Goal: Task Accomplishment & Management: Complete application form

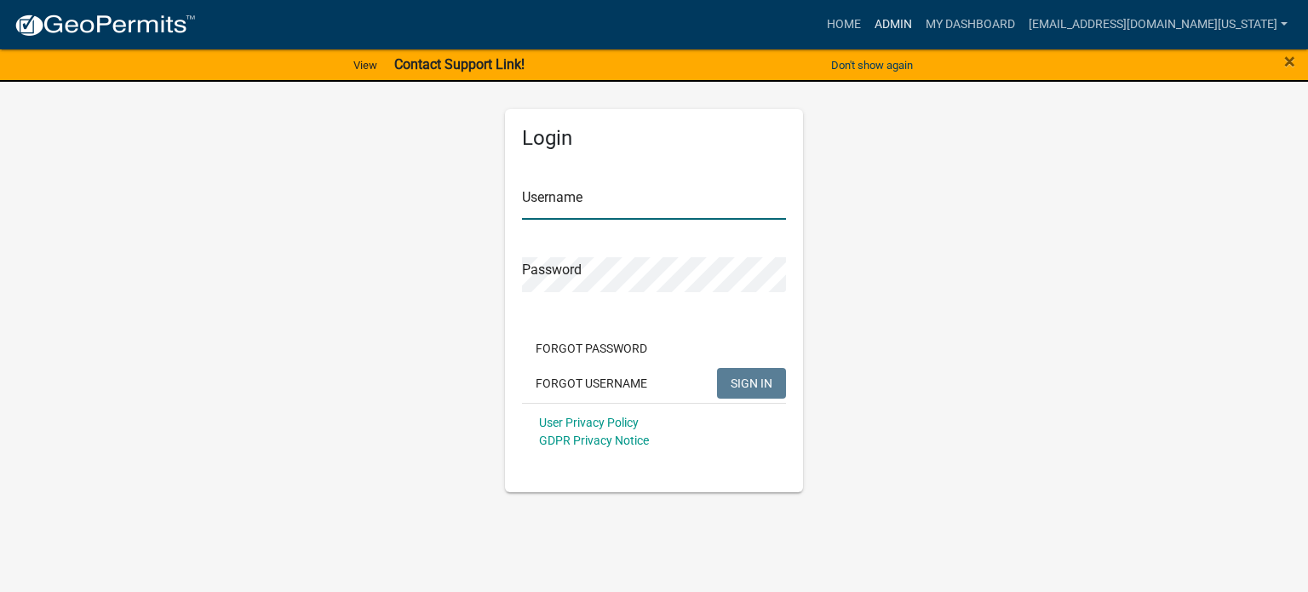
type input "[EMAIL_ADDRESS][DOMAIN_NAME][US_STATE]"
click at [919, 21] on link "Admin" at bounding box center [893, 25] width 51 height 32
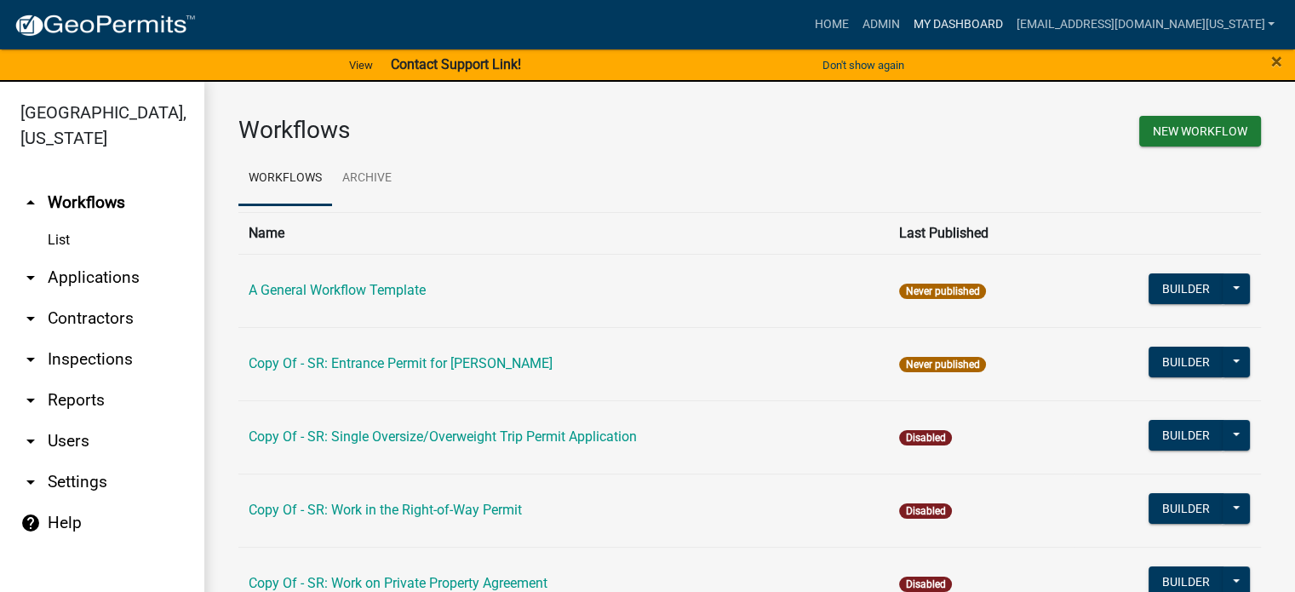
click at [1009, 21] on link "My Dashboard" at bounding box center [957, 25] width 103 height 32
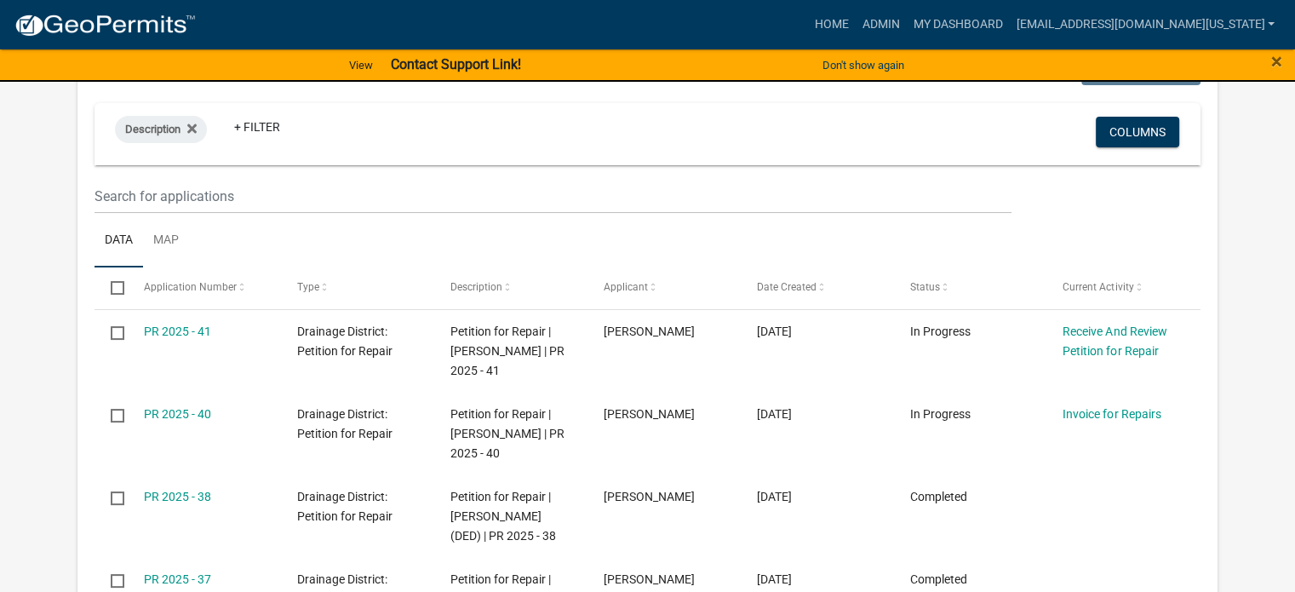
scroll to position [255, 0]
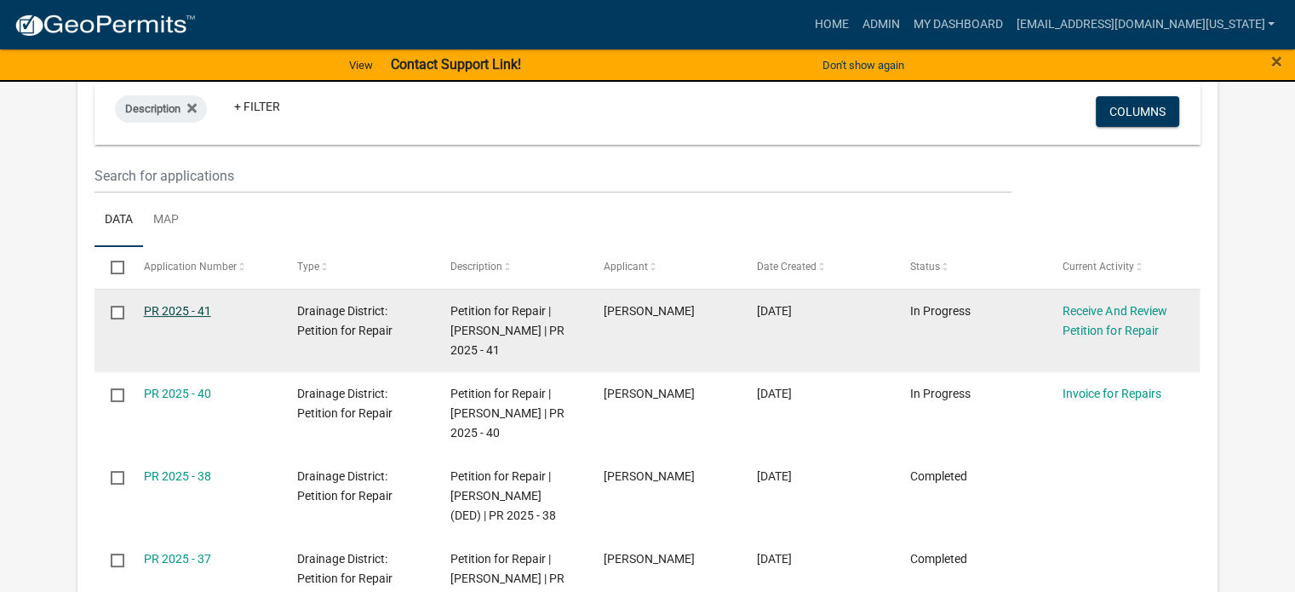
click at [197, 315] on link "PR 2025 - 41" at bounding box center [177, 311] width 67 height 14
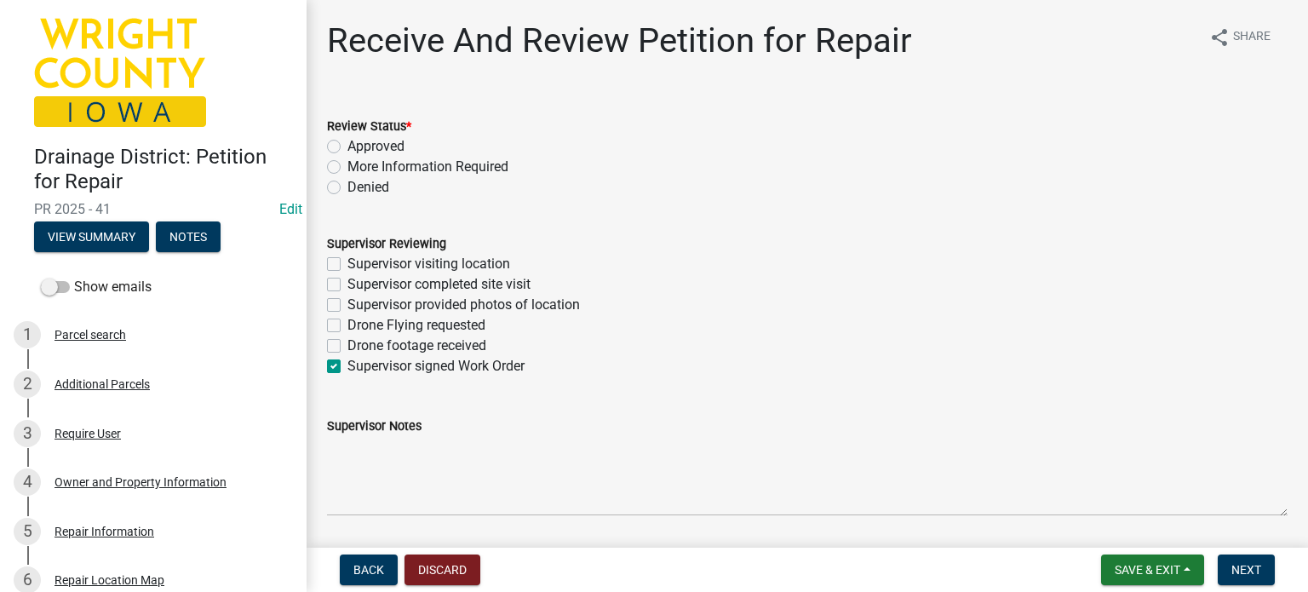
click at [347, 148] on label "Approved" at bounding box center [375, 146] width 57 height 20
click at [347, 147] on input "Approved" at bounding box center [352, 141] width 11 height 11
radio input "true"
click at [347, 282] on label "Supervisor completed site visit" at bounding box center [438, 284] width 183 height 20
click at [347, 282] on input "Supervisor completed site visit" at bounding box center [352, 279] width 11 height 11
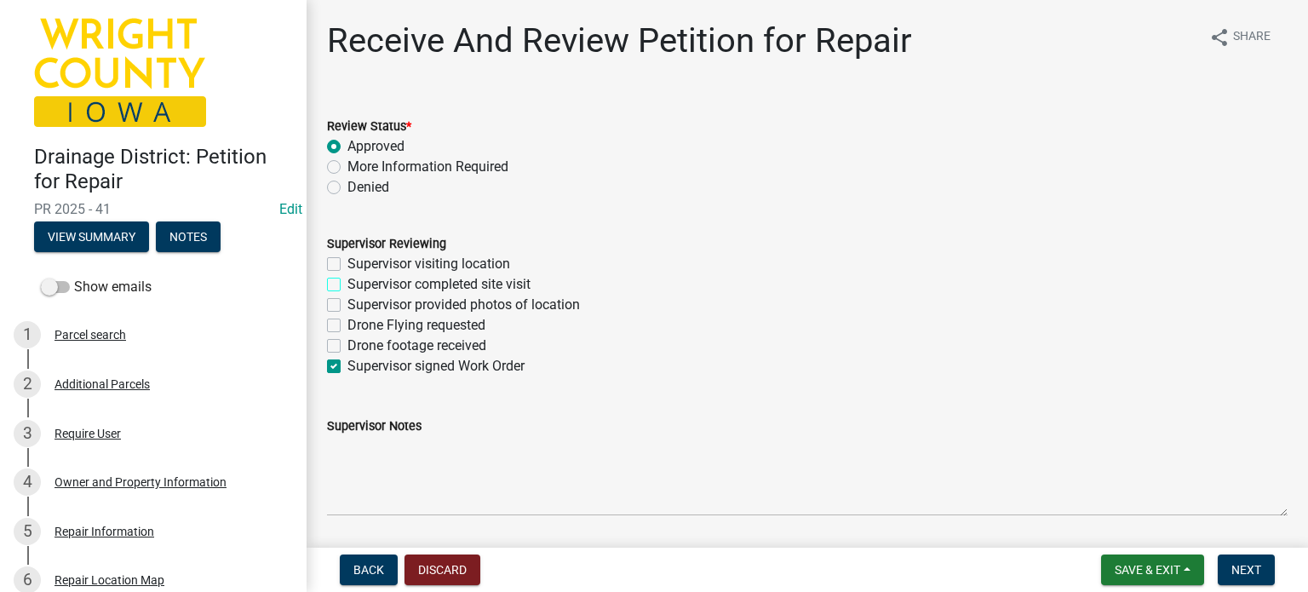
checkbox input "true"
checkbox input "false"
checkbox input "true"
checkbox input "false"
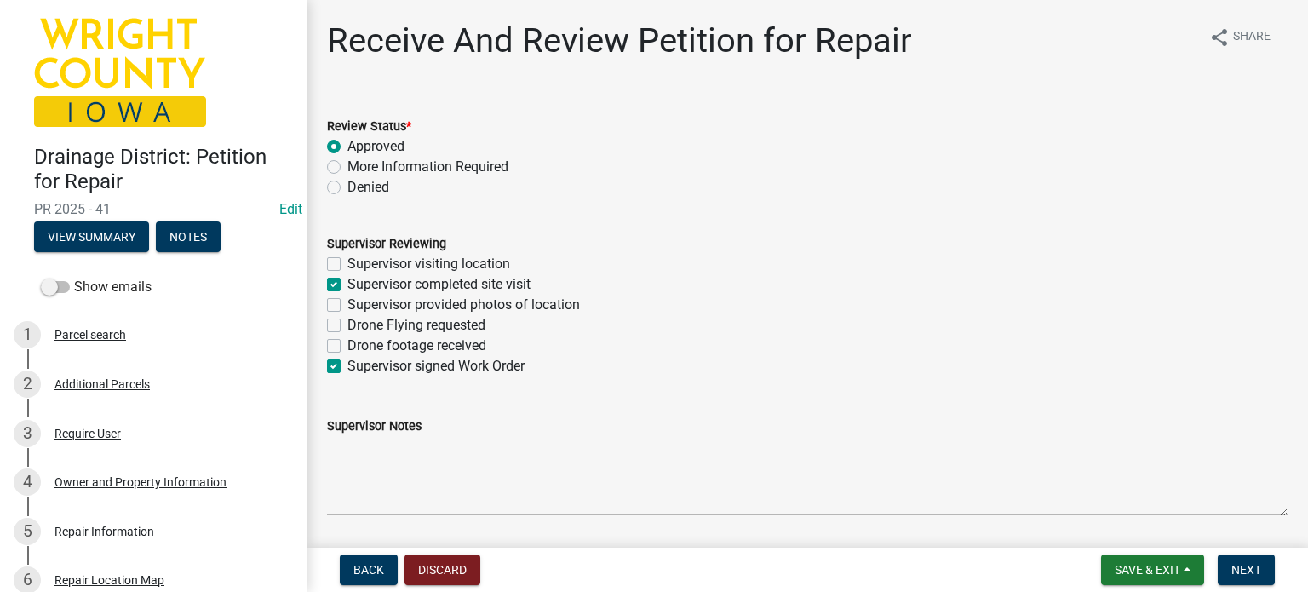
checkbox input "false"
checkbox input "true"
click at [1241, 569] on span "Next" at bounding box center [1246, 570] width 30 height 14
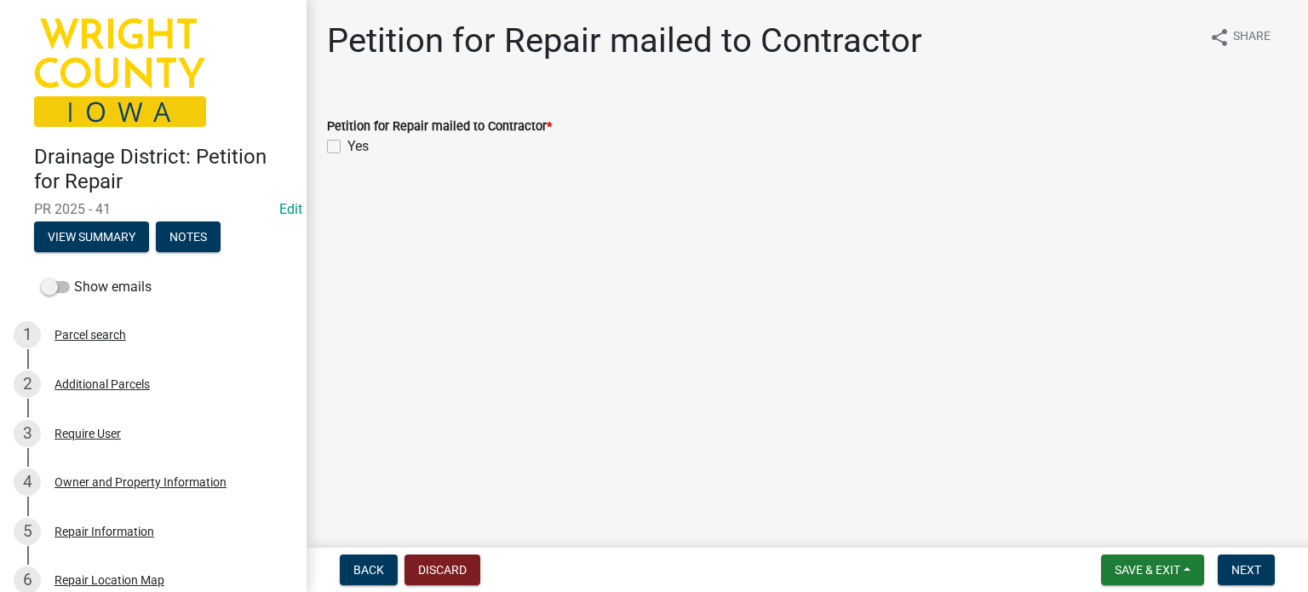
click at [347, 147] on label "Yes" at bounding box center [357, 146] width 21 height 20
click at [347, 147] on input "Yes" at bounding box center [352, 141] width 11 height 11
checkbox input "true"
click at [1263, 575] on button "Next" at bounding box center [1245, 569] width 57 height 31
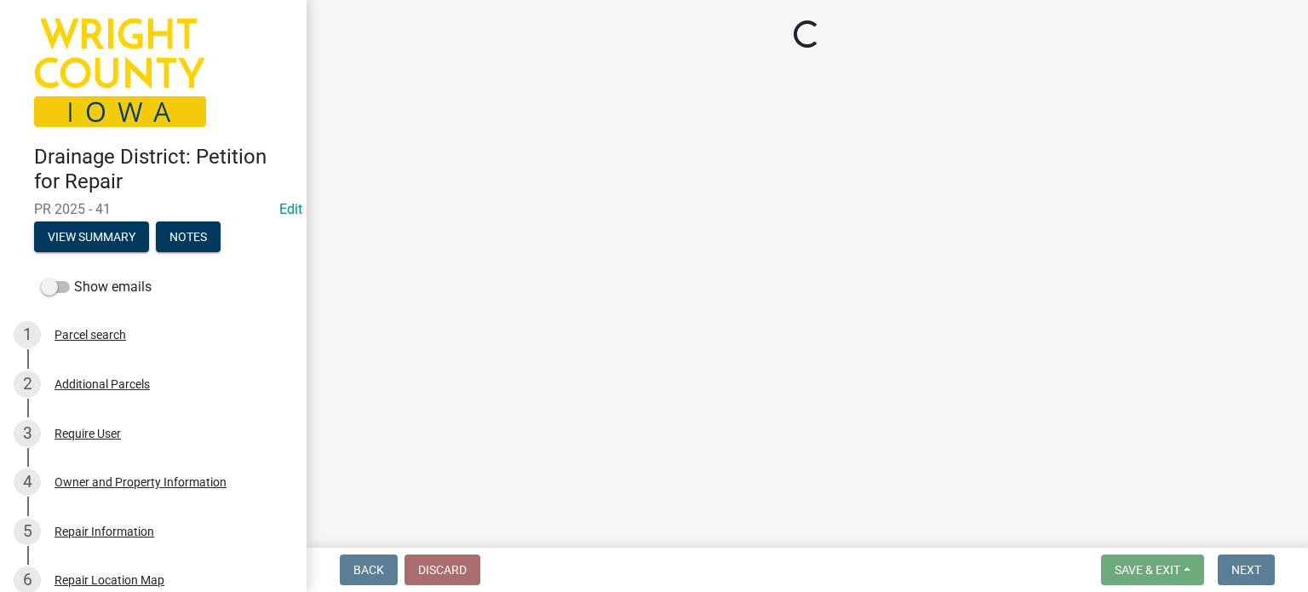
drag, startPoint x: 1263, startPoint y: 575, endPoint x: 892, endPoint y: 581, distance: 371.3
click at [892, 581] on div "Back Discard Save & Exit Save Save & Exit Next" at bounding box center [807, 569] width 974 height 31
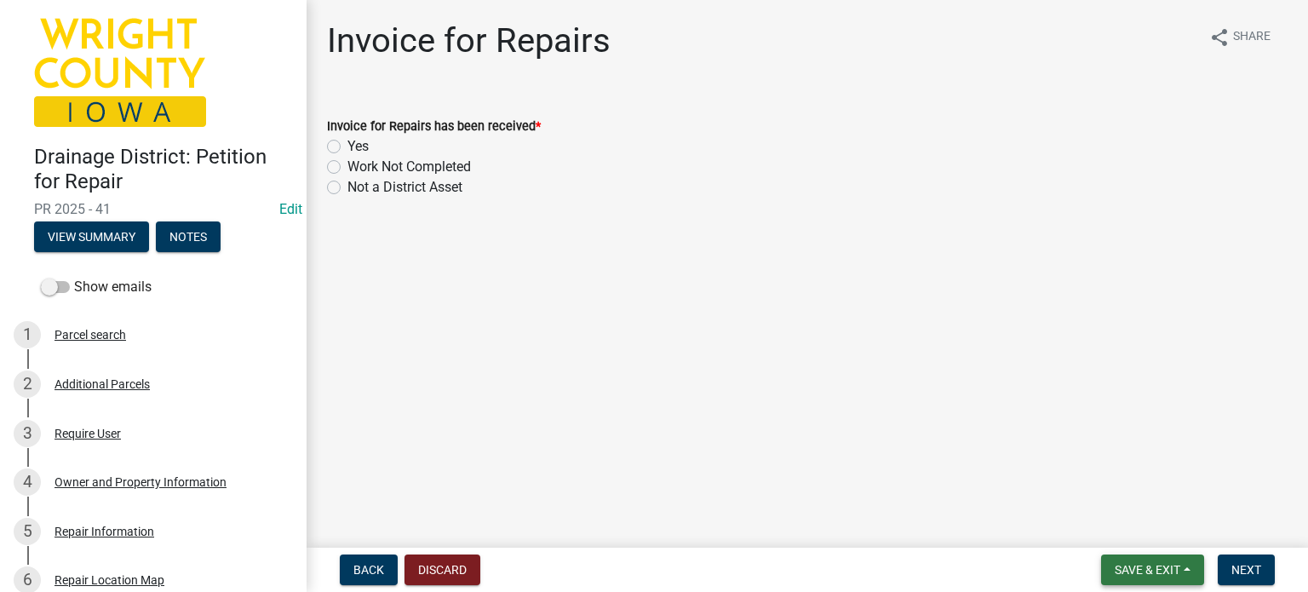
click at [1153, 568] on span "Save & Exit" at bounding box center [1147, 570] width 66 height 14
click at [1136, 527] on button "Save & Exit" at bounding box center [1136, 525] width 136 height 41
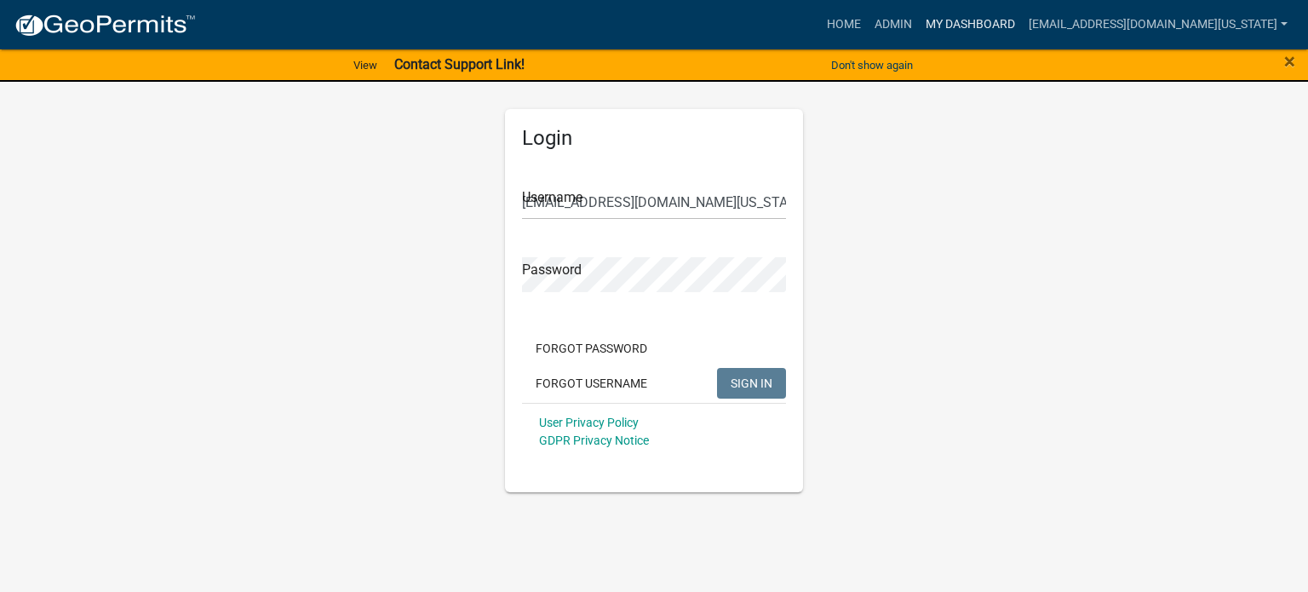
click at [1022, 21] on link "My Dashboard" at bounding box center [970, 25] width 103 height 32
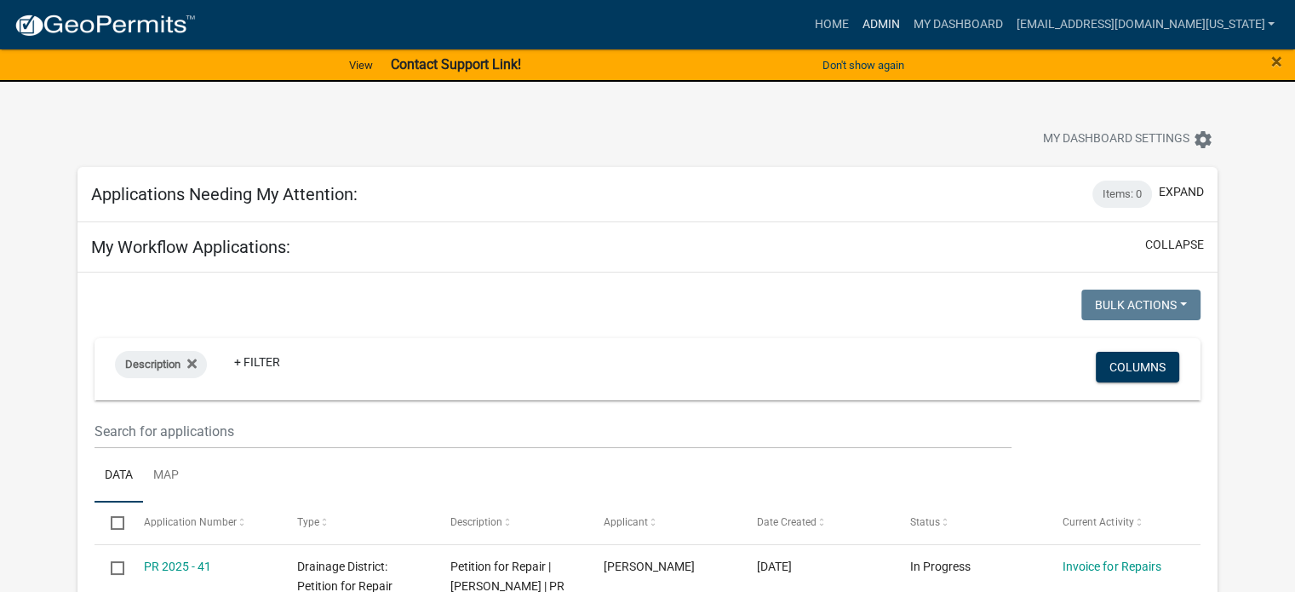
click at [906, 24] on link "Admin" at bounding box center [880, 25] width 51 height 32
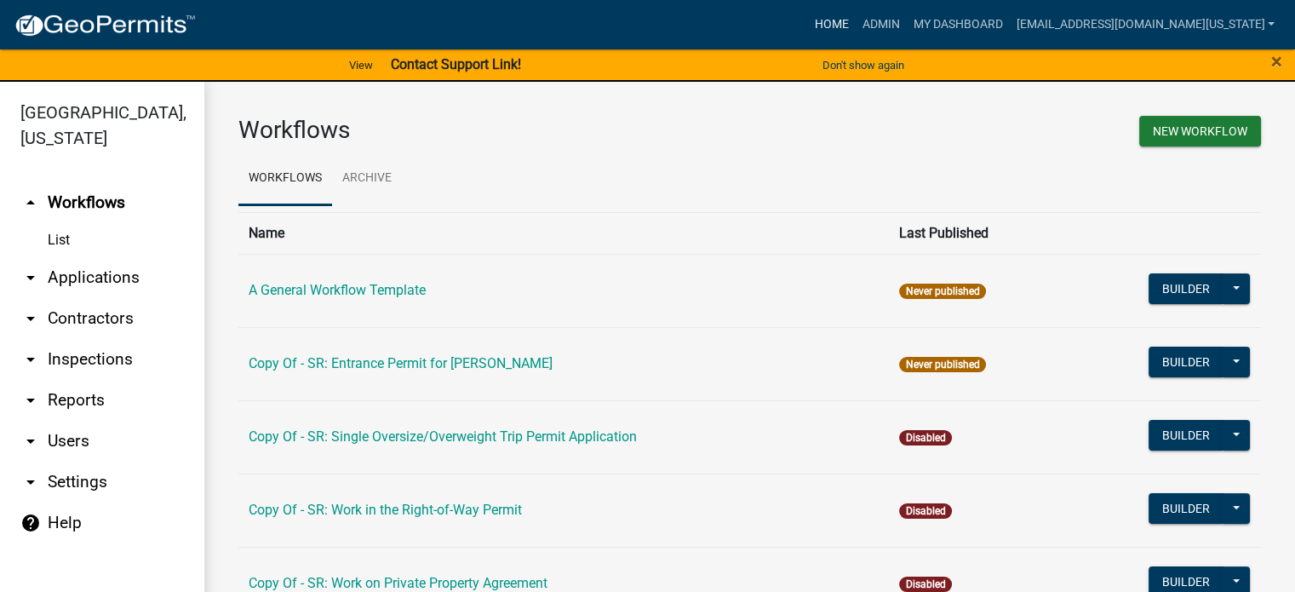
click at [855, 30] on link "Home" at bounding box center [831, 25] width 48 height 32
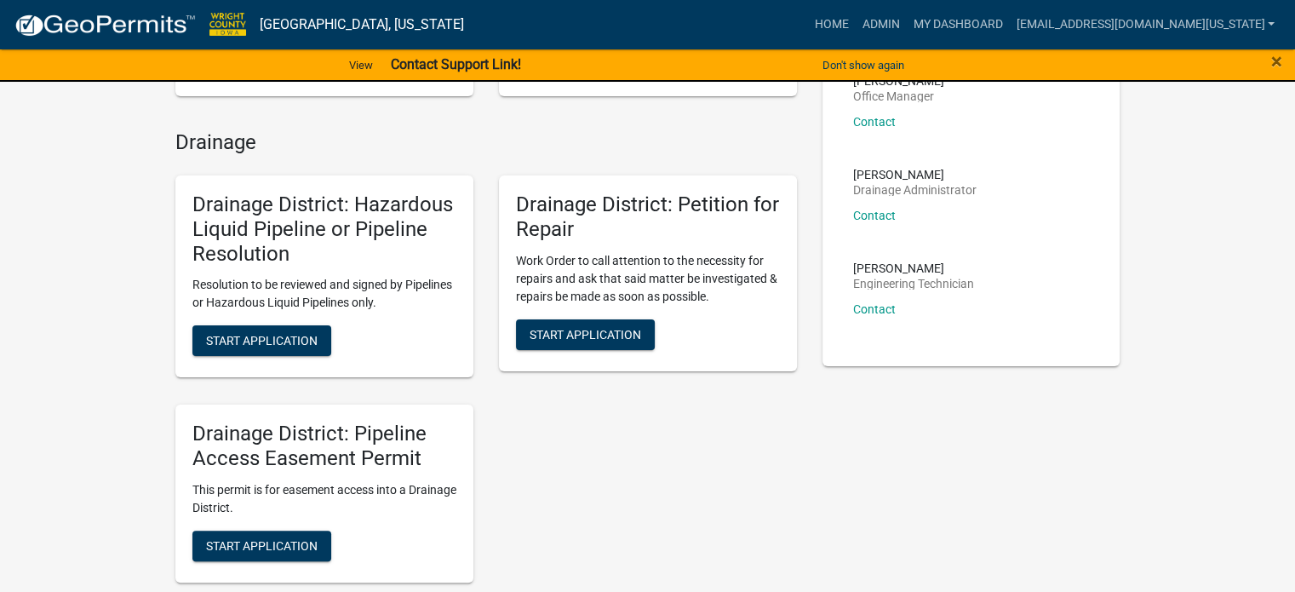
scroll to position [341, 0]
click at [609, 326] on span "Start Application" at bounding box center [586, 333] width 112 height 14
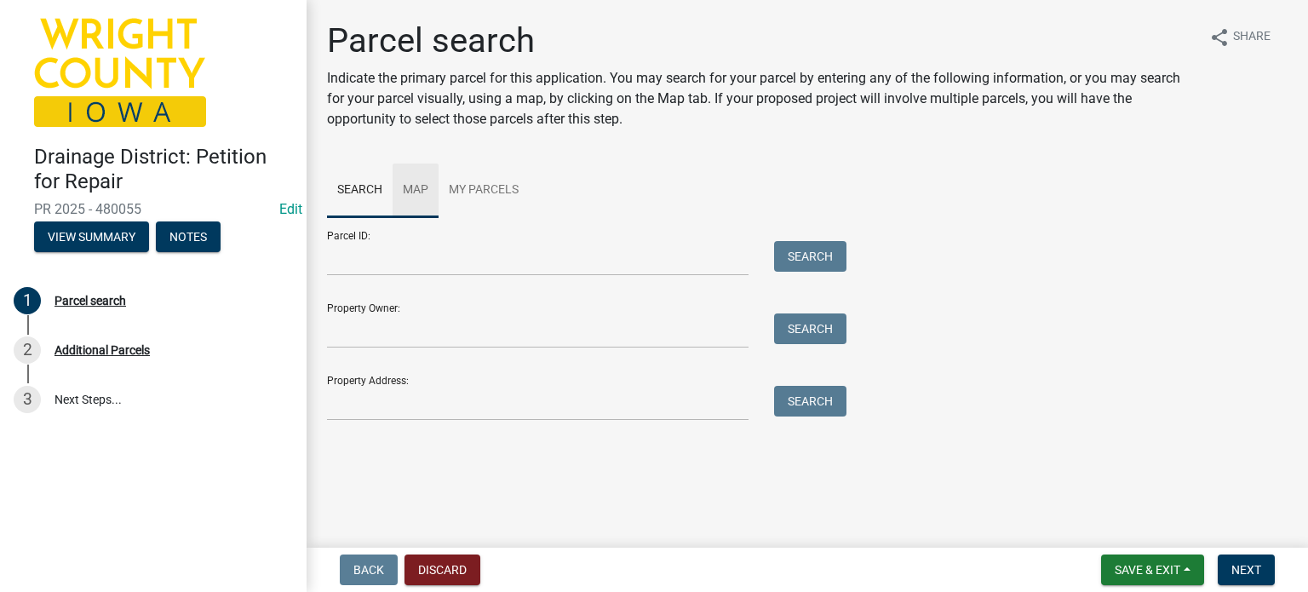
click at [419, 186] on link "Map" at bounding box center [415, 190] width 46 height 54
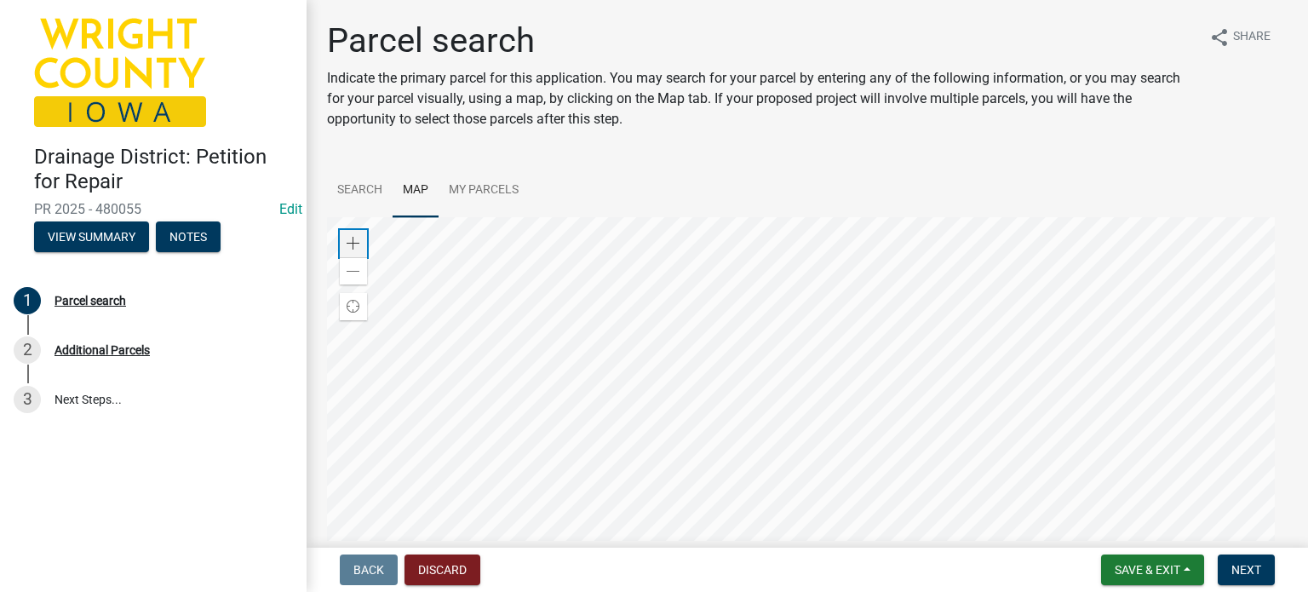
click at [350, 245] on span at bounding box center [354, 244] width 14 height 14
click at [761, 375] on div at bounding box center [807, 430] width 960 height 426
click at [357, 244] on span at bounding box center [354, 244] width 14 height 14
click at [739, 449] on div at bounding box center [807, 430] width 960 height 426
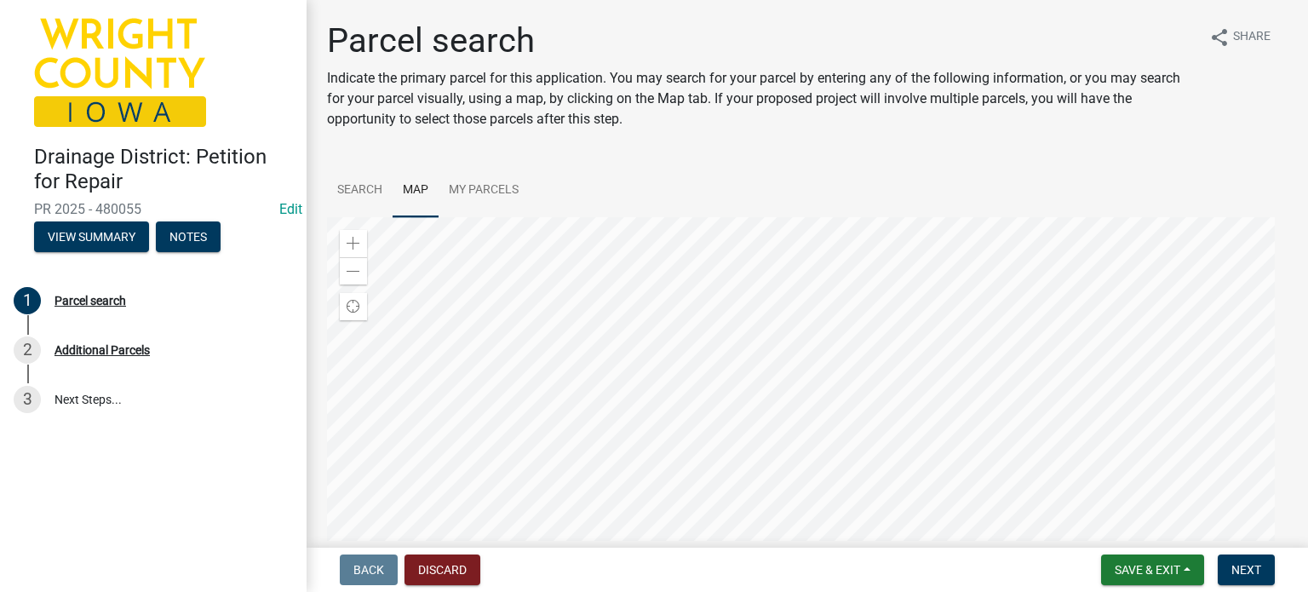
click at [814, 505] on div at bounding box center [807, 430] width 960 height 426
click at [776, 498] on div at bounding box center [807, 430] width 960 height 426
click at [815, 427] on div at bounding box center [807, 430] width 960 height 426
click at [355, 243] on span at bounding box center [354, 244] width 14 height 14
click at [862, 369] on div at bounding box center [807, 430] width 960 height 426
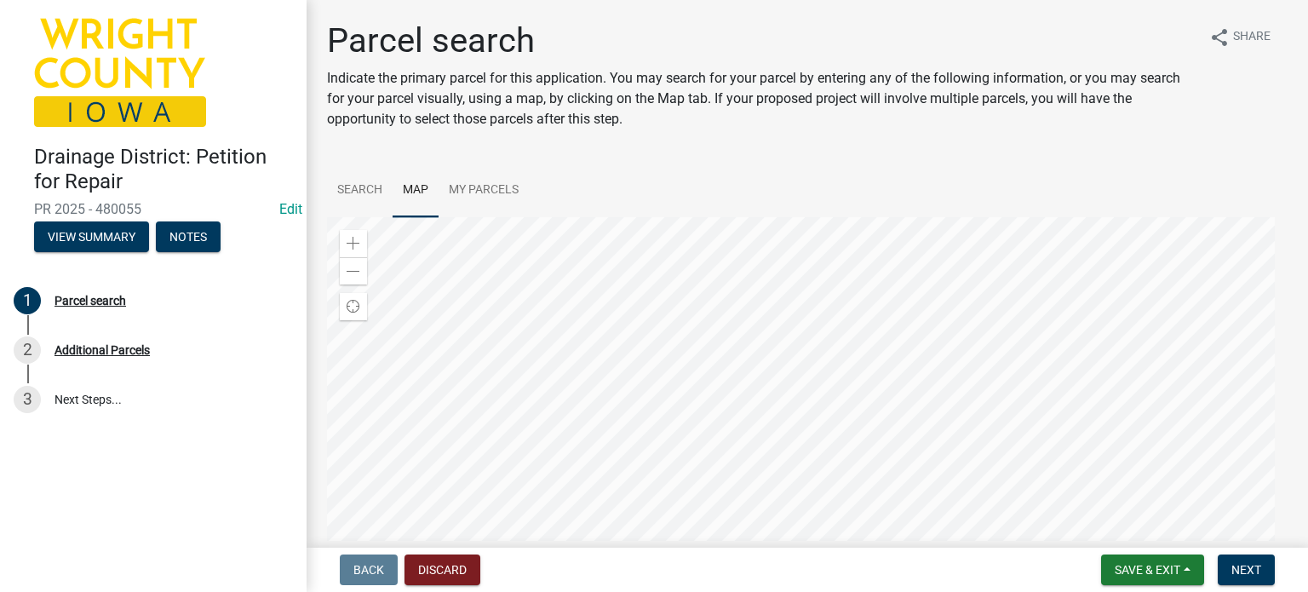
click at [799, 359] on div at bounding box center [807, 430] width 960 height 426
click at [1236, 571] on span "Next" at bounding box center [1246, 570] width 30 height 14
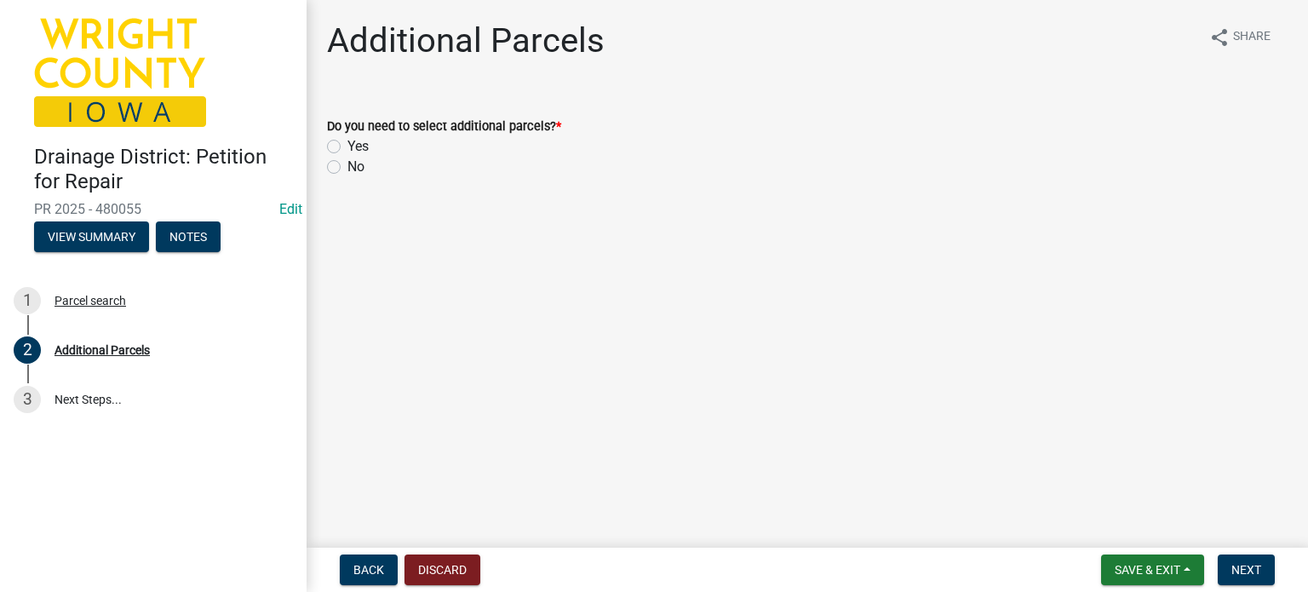
click at [347, 164] on label "No" at bounding box center [355, 167] width 17 height 20
click at [347, 164] on input "No" at bounding box center [352, 162] width 11 height 11
radio input "true"
click at [1259, 572] on span "Next" at bounding box center [1246, 570] width 30 height 14
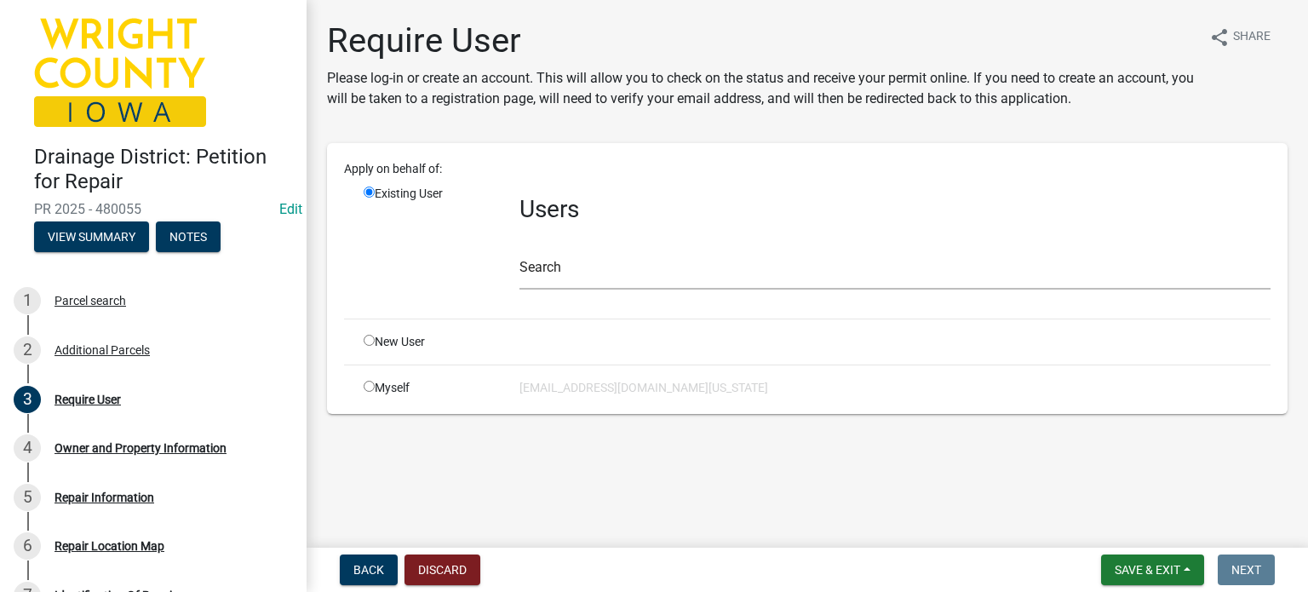
click at [375, 377] on div "Apply on behalf of: Existing User Users Search New User Myself [EMAIL_ADDRESS][…" at bounding box center [807, 278] width 926 height 237
click at [368, 386] on input "radio" at bounding box center [369, 386] width 11 height 11
radio input "true"
radio input "false"
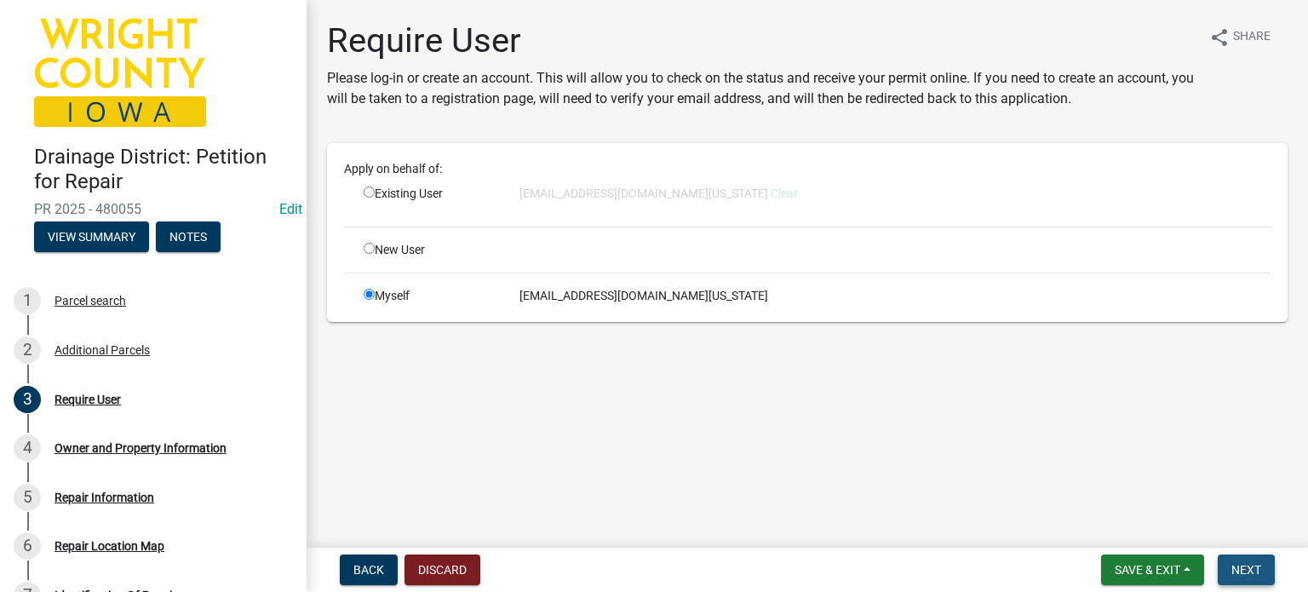
click at [1250, 573] on span "Next" at bounding box center [1246, 570] width 30 height 14
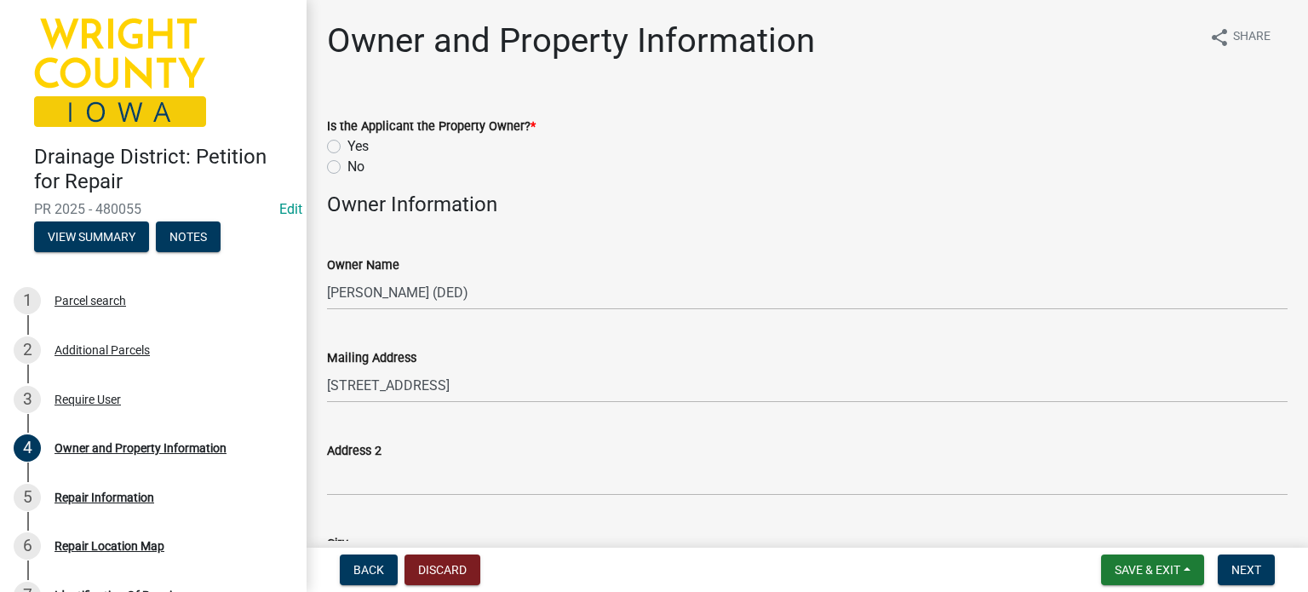
click at [347, 167] on label "No" at bounding box center [355, 167] width 17 height 20
click at [347, 167] on input "No" at bounding box center [352, 162] width 11 height 11
radio input "true"
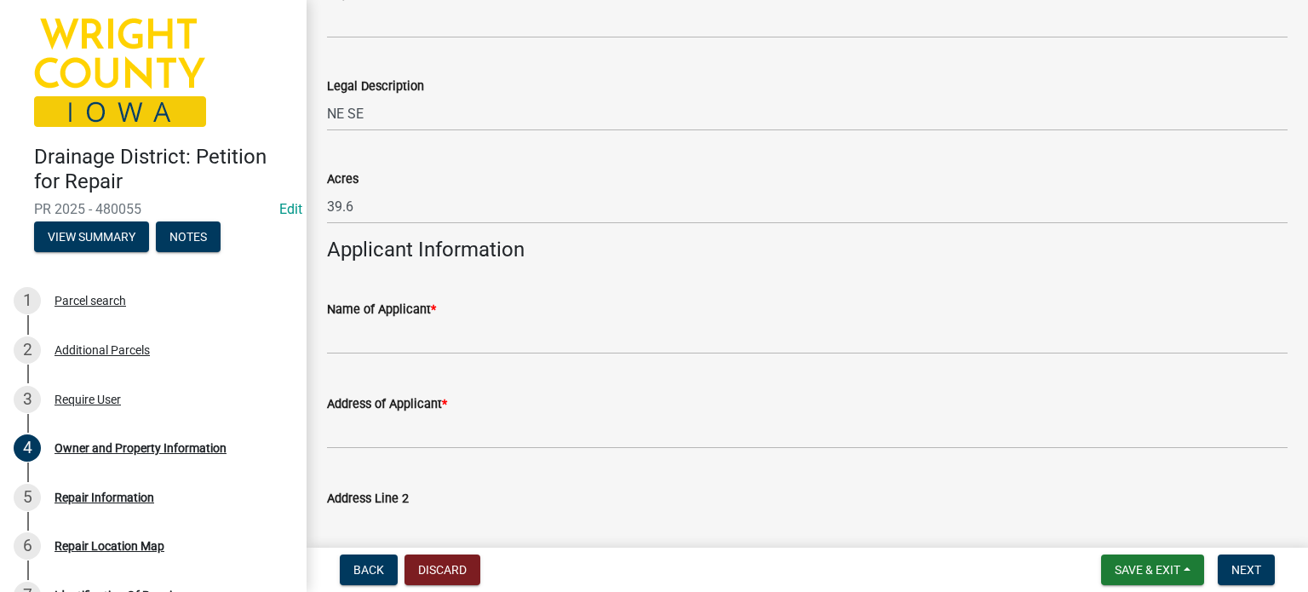
scroll to position [1362, 0]
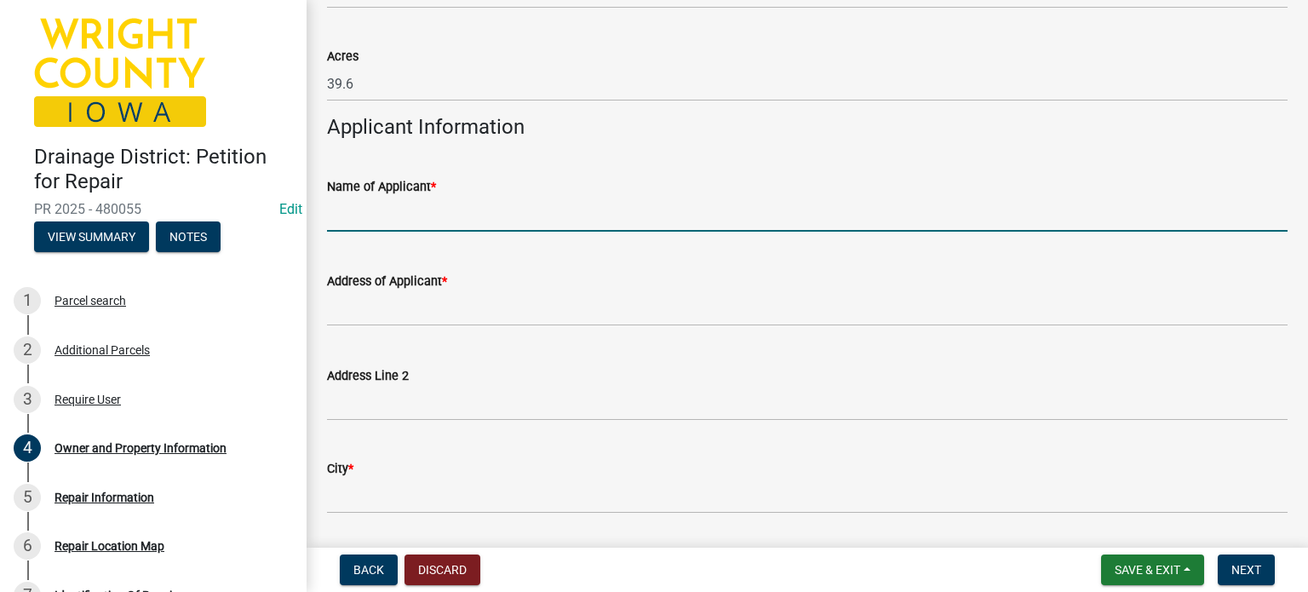
click at [412, 221] on input "Name of Applicant *" at bounding box center [807, 214] width 960 height 35
type input "[PERSON_NAME]"
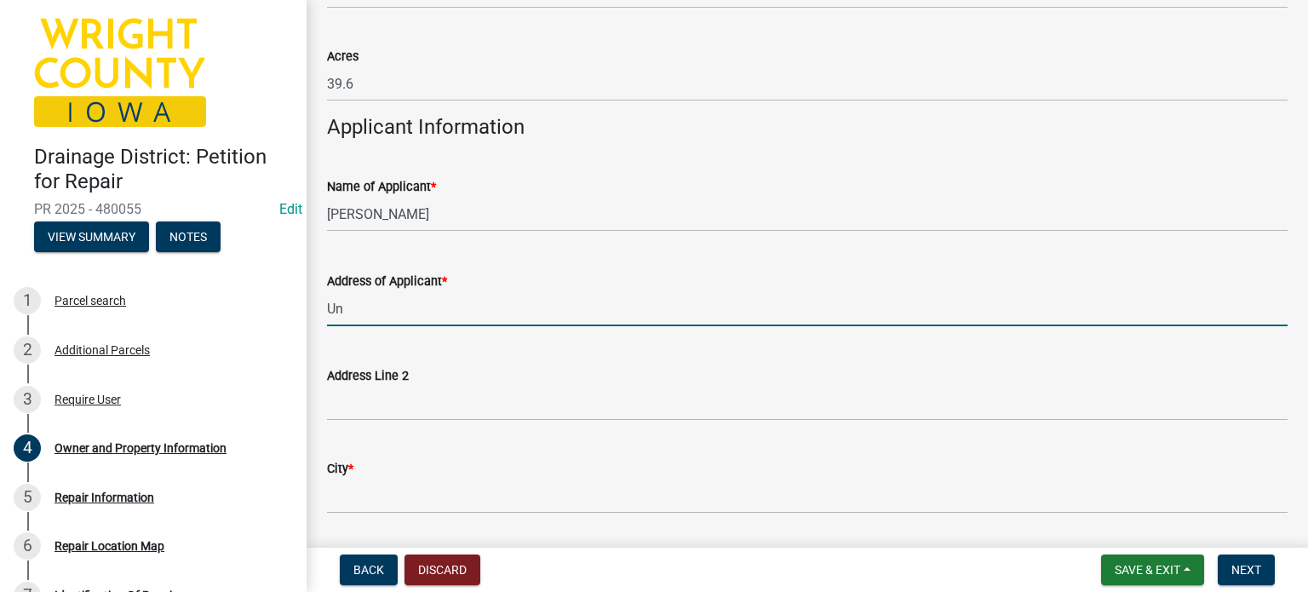
type input "unknown"
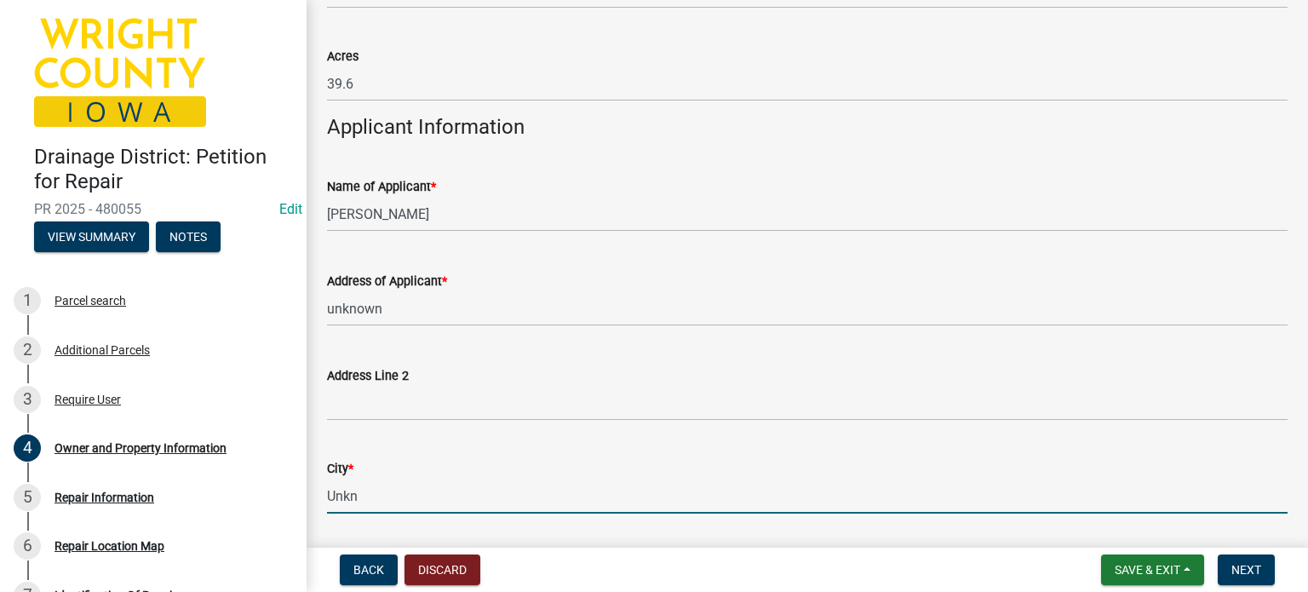
type input "Unknown"
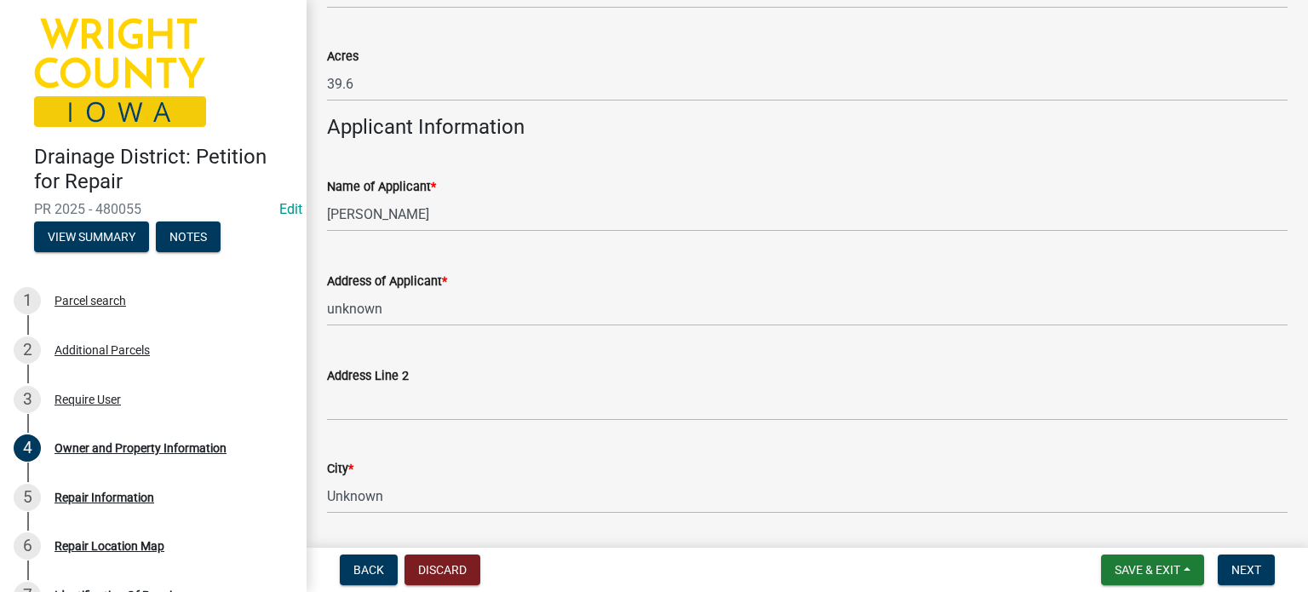
scroll to position [1682, 0]
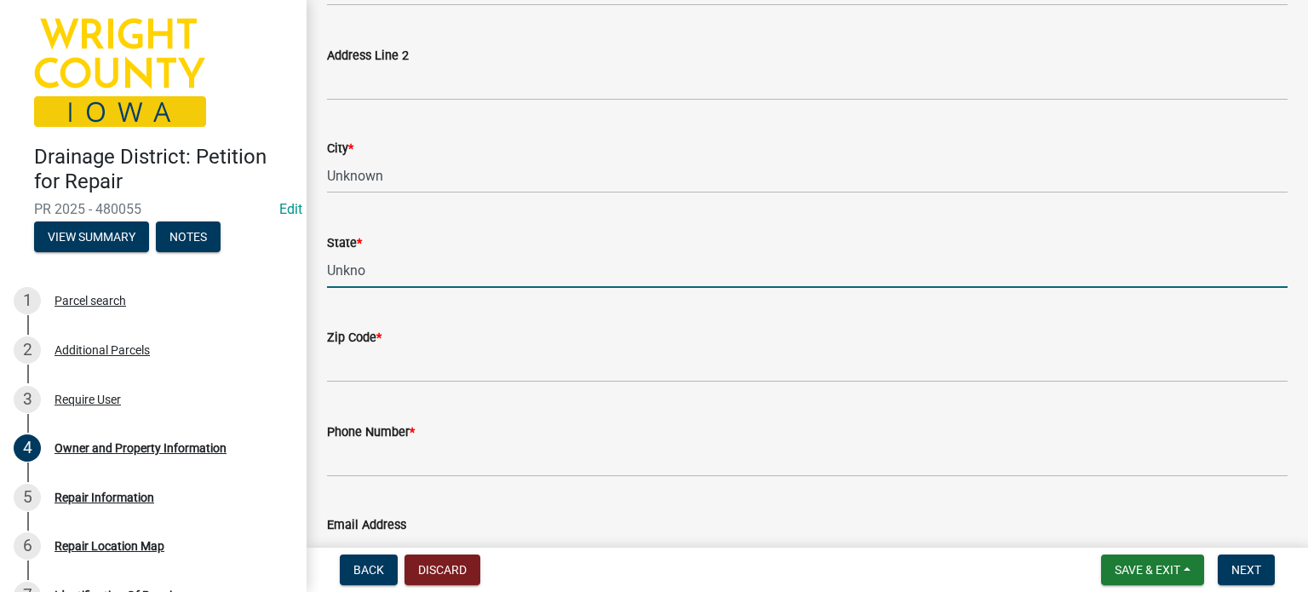
type input "Unknown"
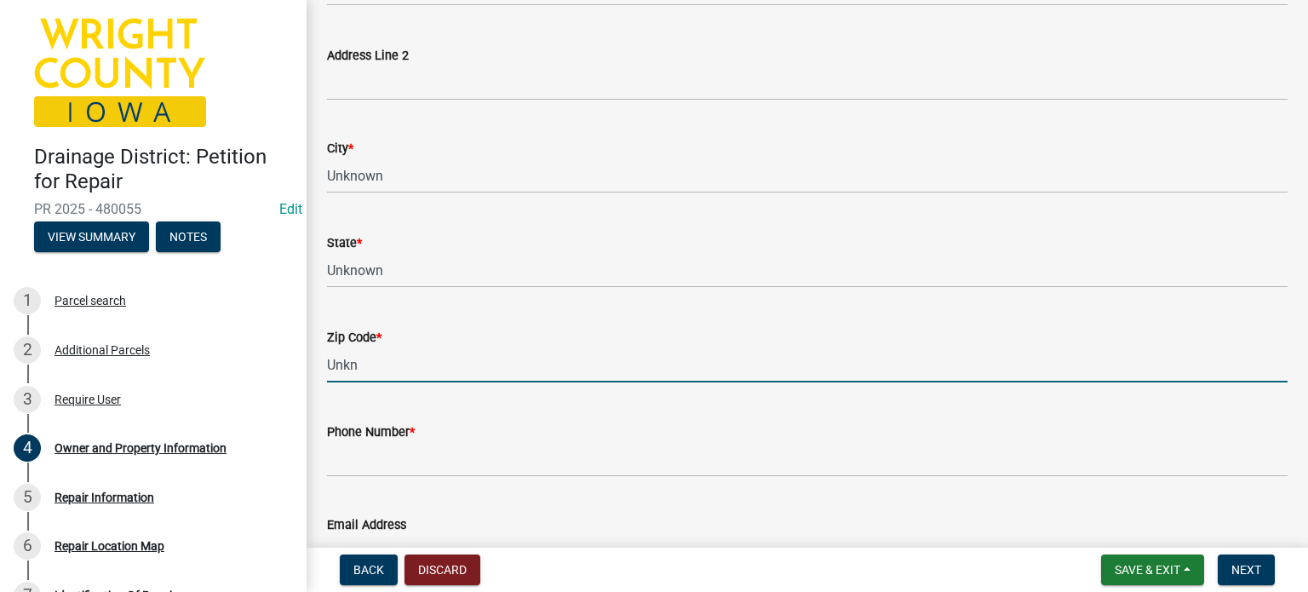
type input "Unknown"
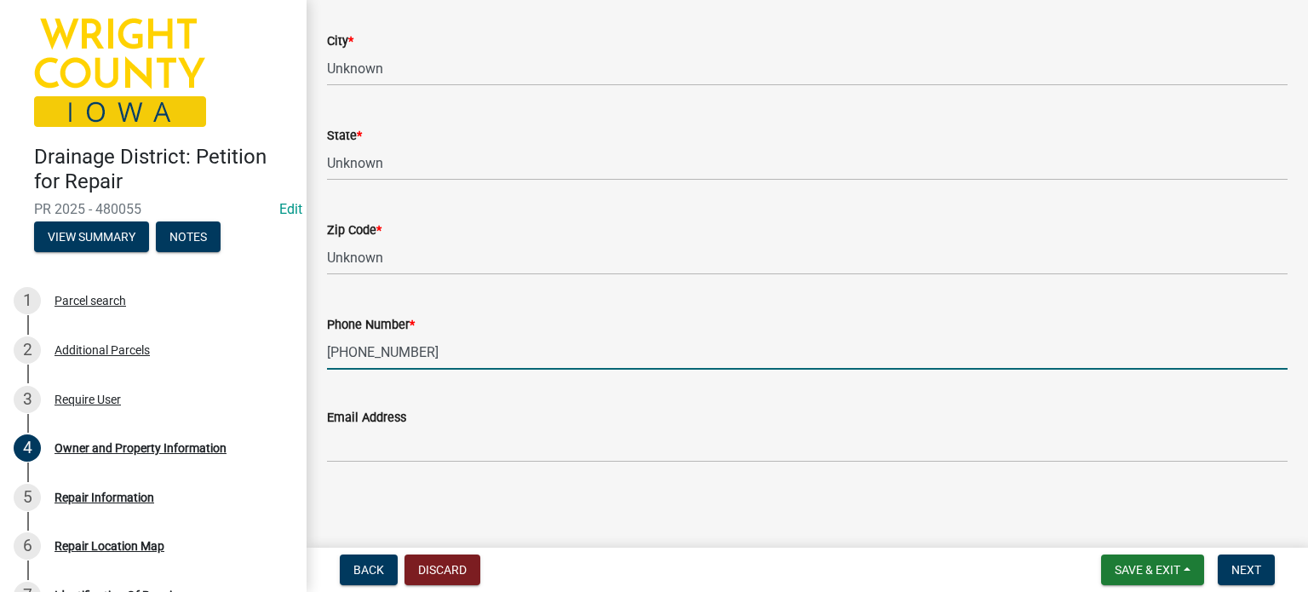
scroll to position [1791, 0]
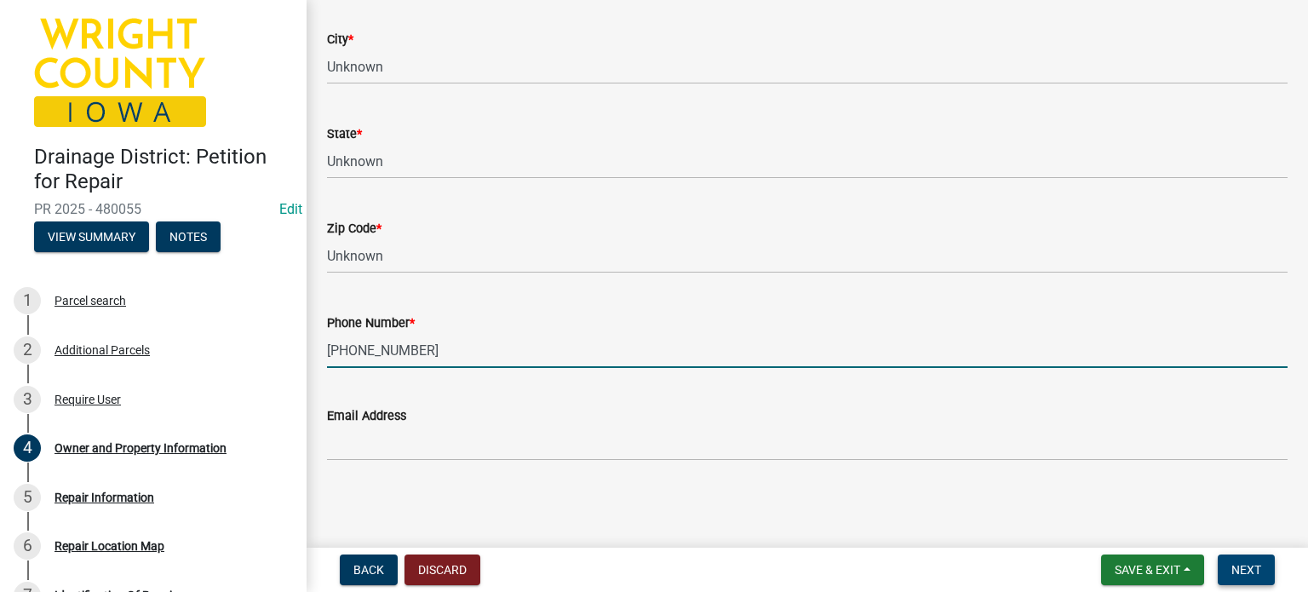
type input "[PHONE_NUMBER]"
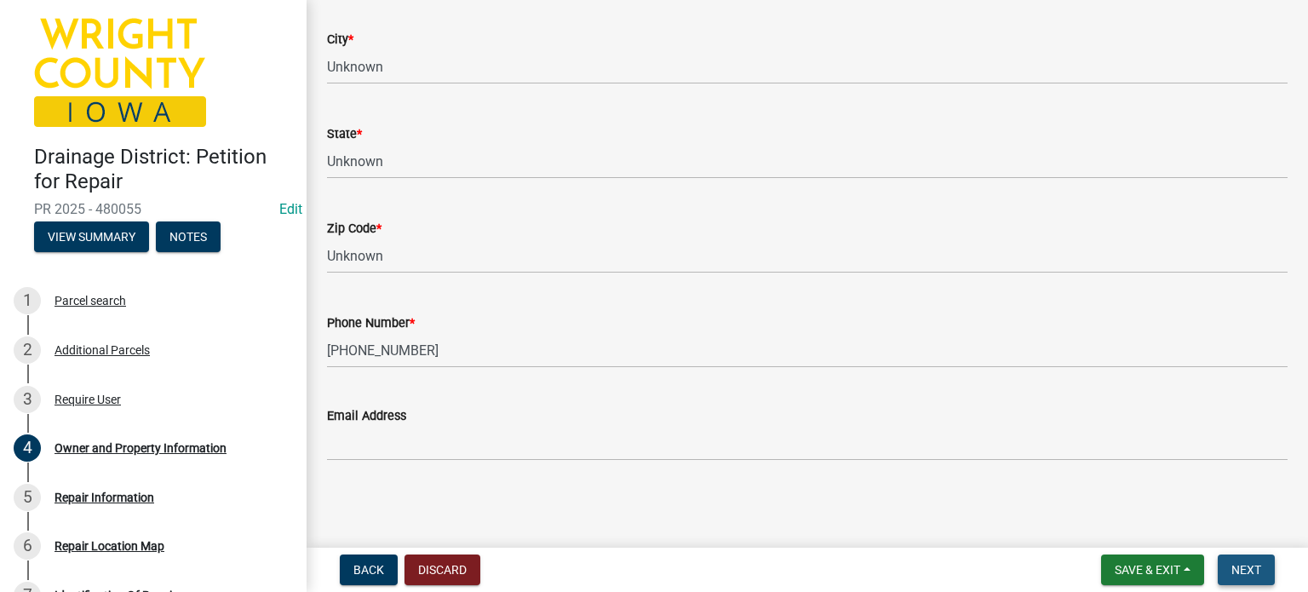
click at [1252, 564] on span "Next" at bounding box center [1246, 570] width 30 height 14
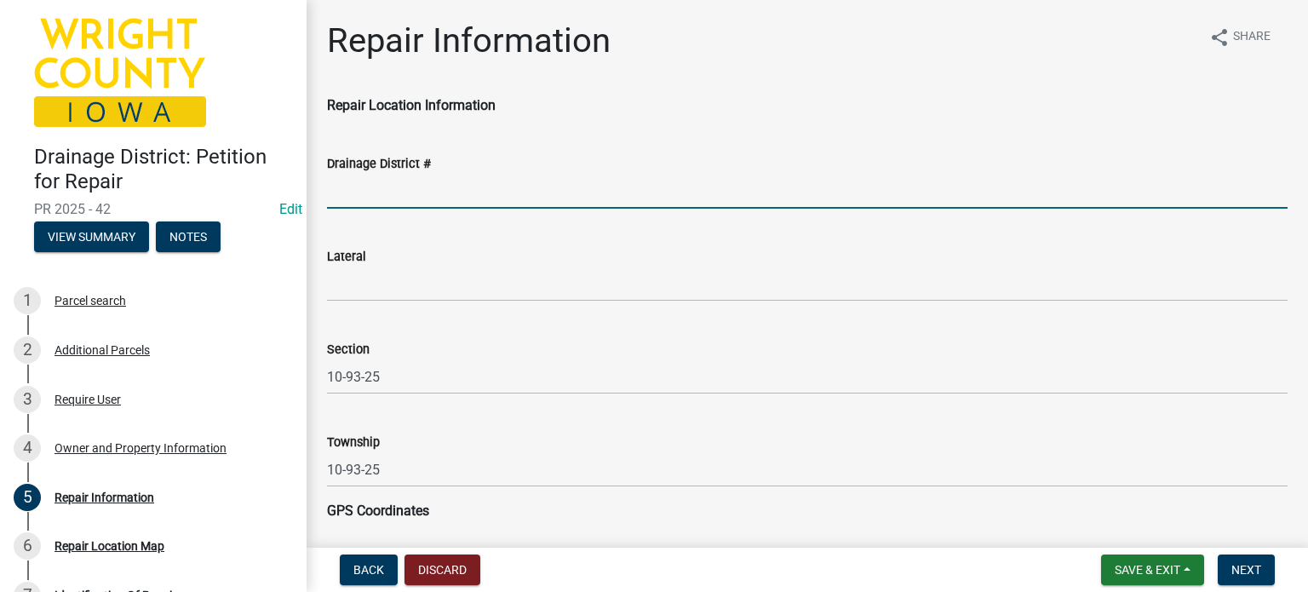
click at [443, 200] on input "Drainage District #" at bounding box center [807, 191] width 960 height 35
type input "121-54"
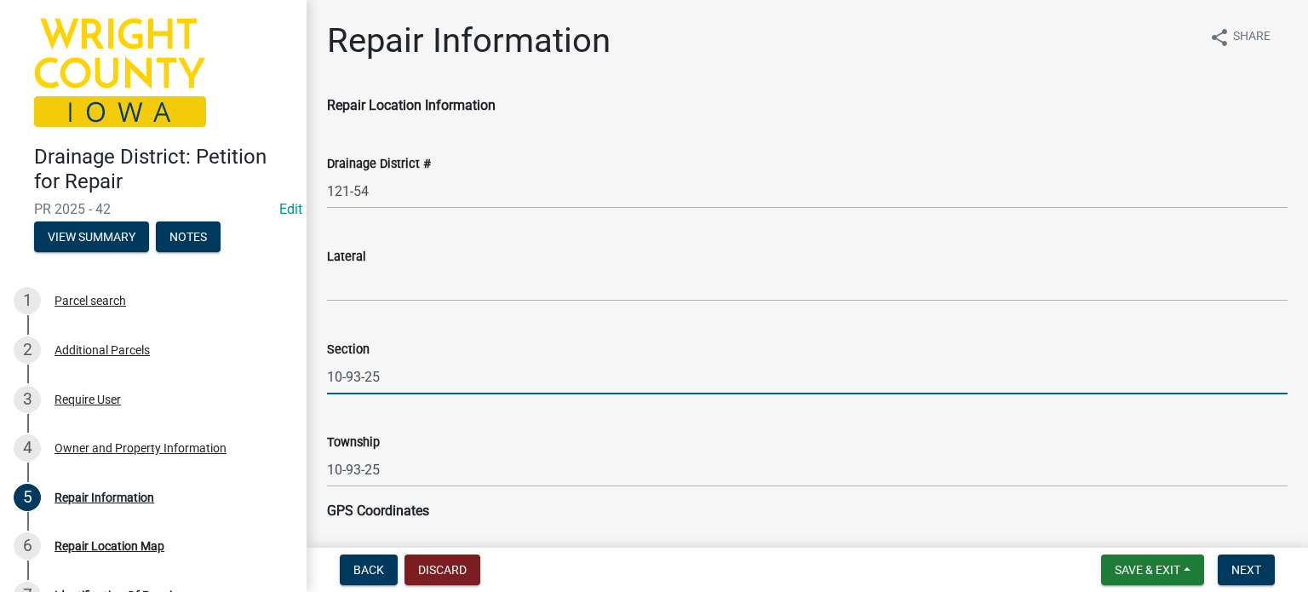
drag, startPoint x: 387, startPoint y: 380, endPoint x: 341, endPoint y: 370, distance: 46.1
click at [341, 370] on input "10-93-25" at bounding box center [807, 376] width 960 height 35
type input "10"
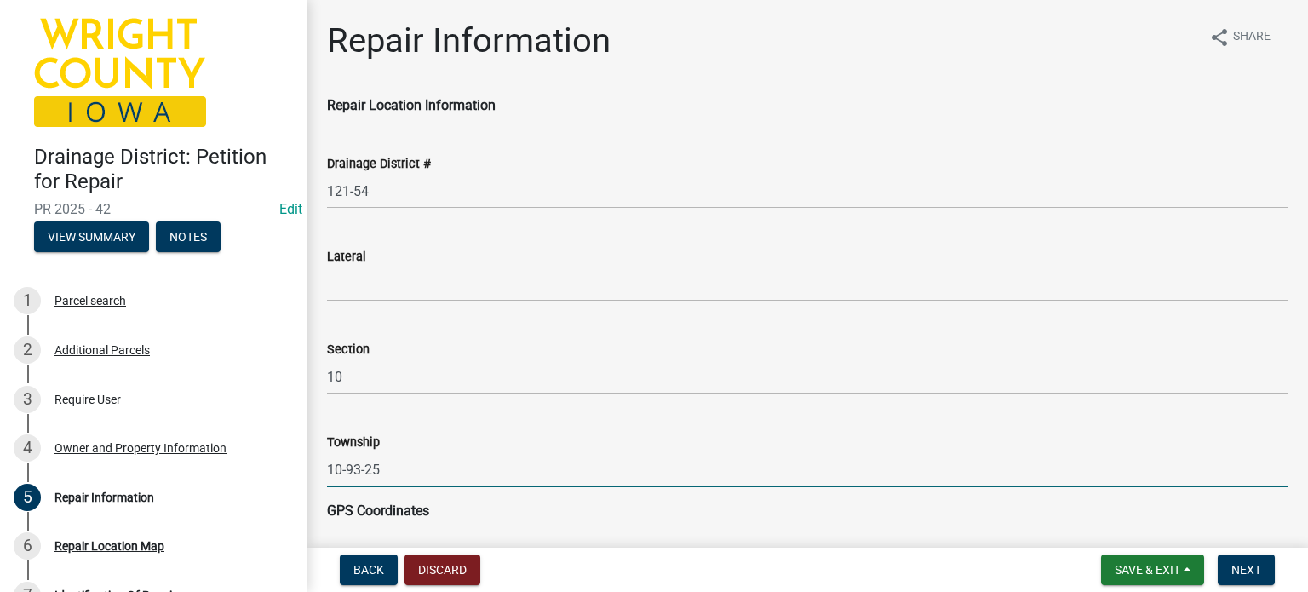
drag, startPoint x: 389, startPoint y: 466, endPoint x: 323, endPoint y: 473, distance: 66.8
click at [323, 473] on div "Township 10-93-25" at bounding box center [807, 447] width 986 height 79
type input "[GEOGRAPHIC_DATA]"
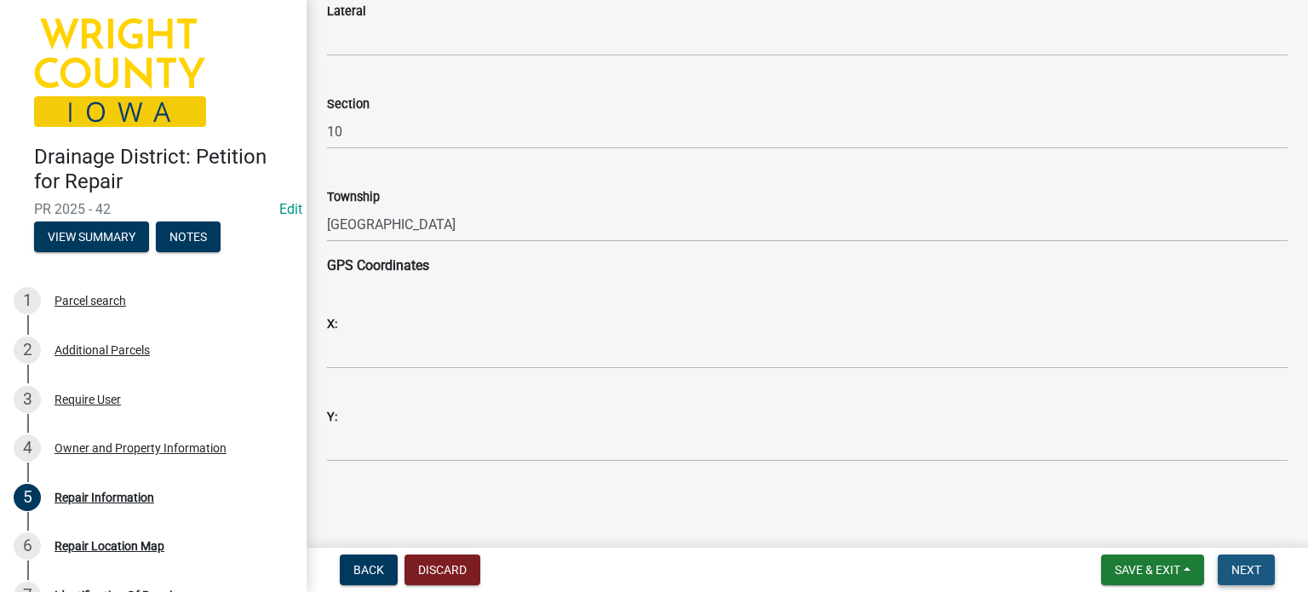
click at [1239, 559] on button "Next" at bounding box center [1245, 569] width 57 height 31
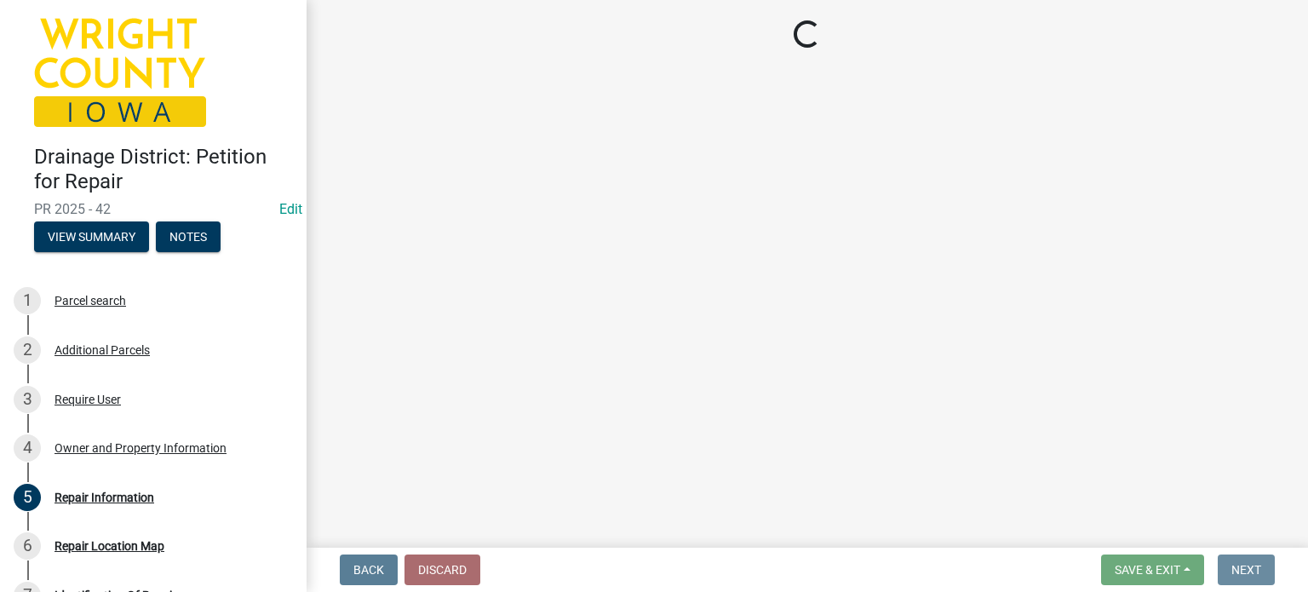
scroll to position [0, 0]
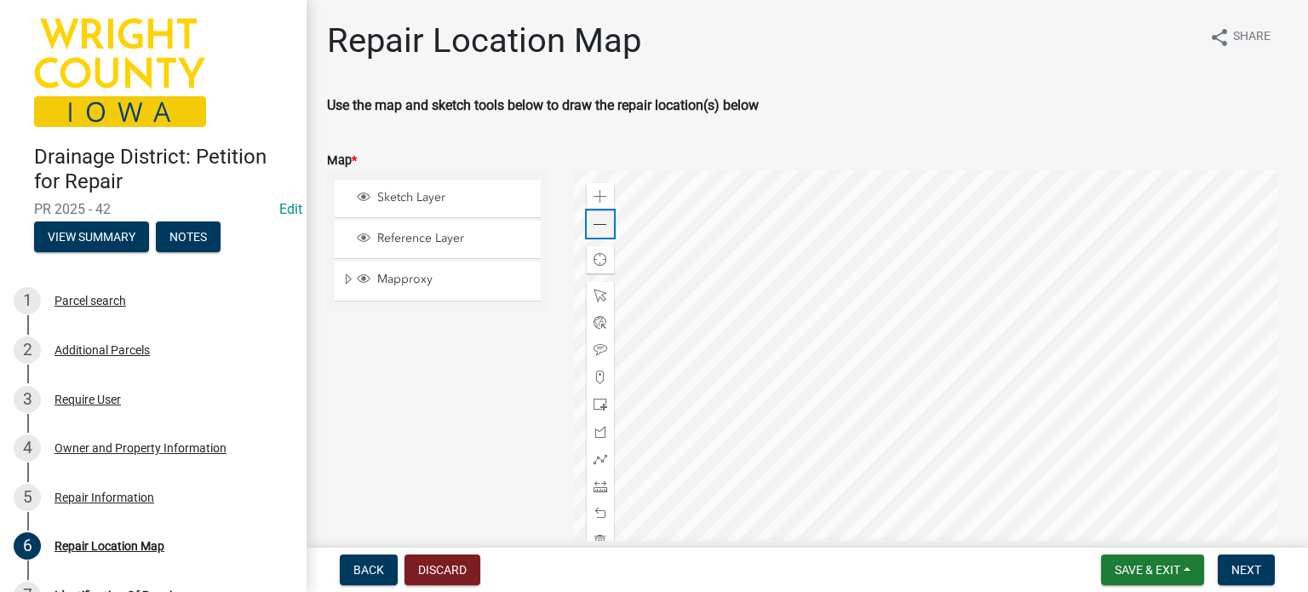
click at [599, 226] on span at bounding box center [600, 225] width 14 height 14
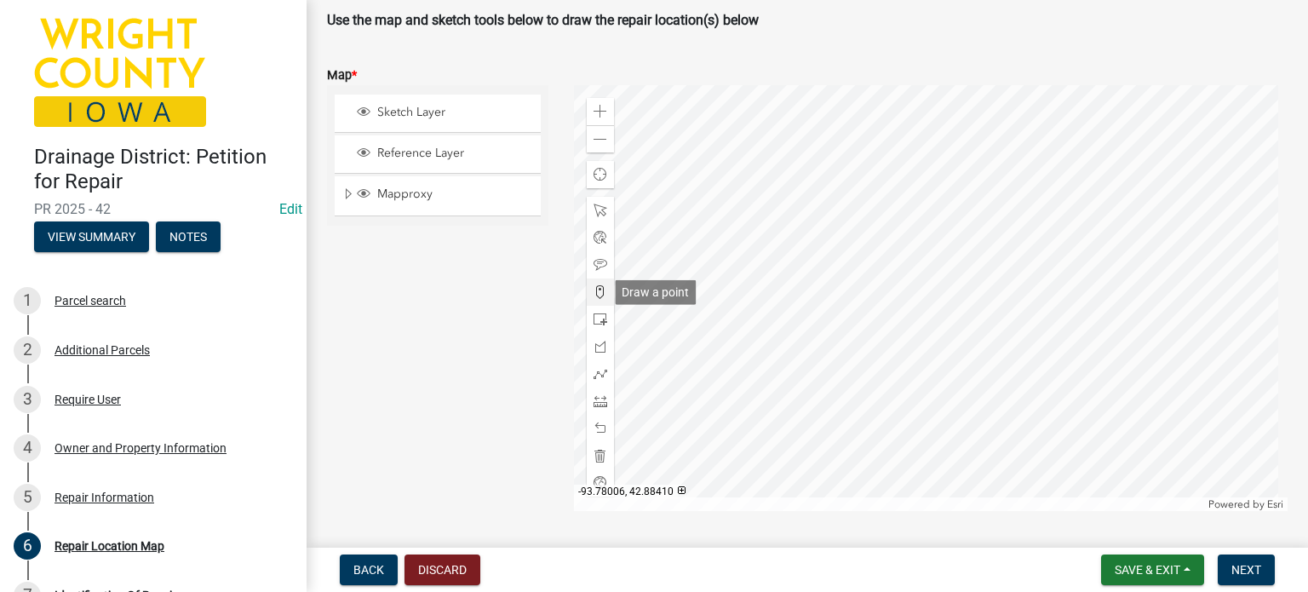
click at [594, 290] on span at bounding box center [600, 292] width 14 height 14
click at [743, 411] on div at bounding box center [931, 298] width 714 height 426
click at [1246, 568] on span "Next" at bounding box center [1246, 570] width 30 height 14
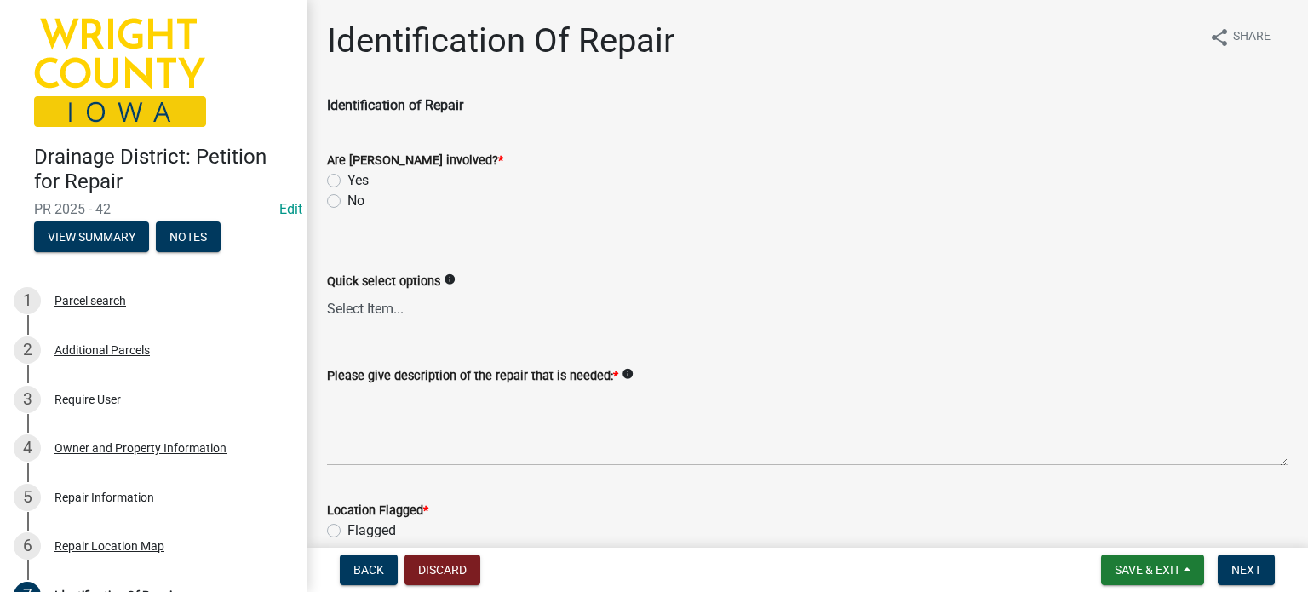
click at [347, 200] on label "No" at bounding box center [355, 201] width 17 height 20
click at [347, 200] on input "No" at bounding box center [352, 196] width 11 height 11
radio input "true"
click at [354, 309] on select "Select Item... Blowout Sloughing Washout Bulkhead Beaver dam Exposed tile Culve…" at bounding box center [807, 308] width 960 height 35
click at [327, 291] on select "Select Item... Blowout Sloughing Washout Bulkhead Beaver dam Exposed tile Culve…" at bounding box center [807, 308] width 960 height 35
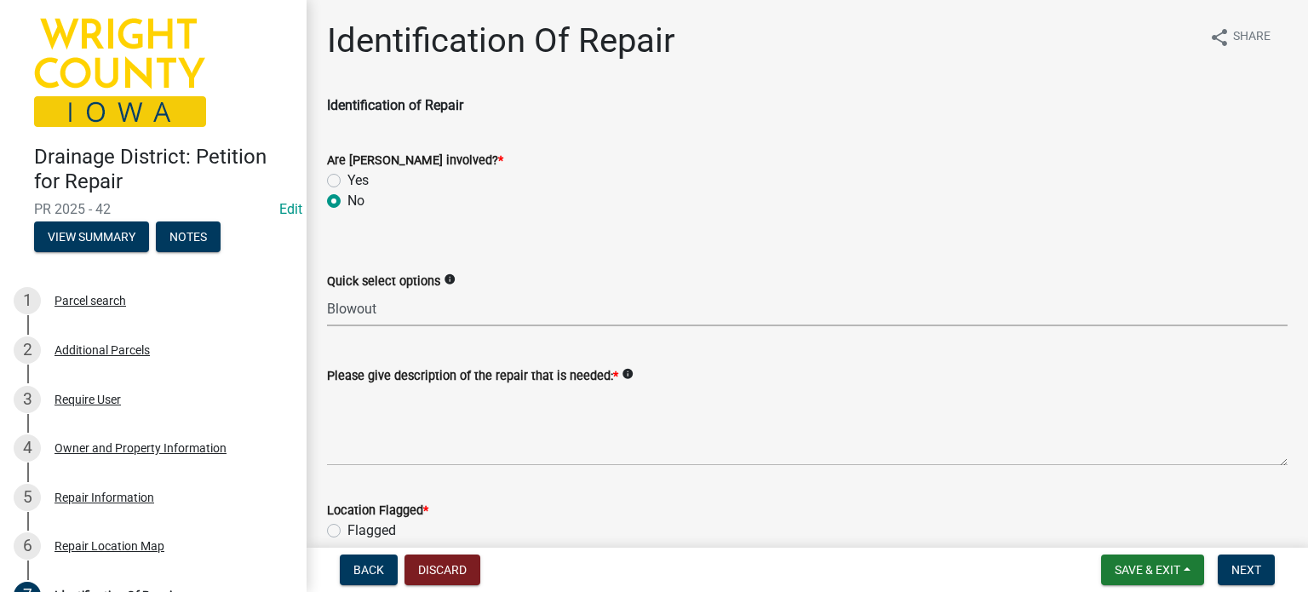
select select "00d2842e-65bd-4388-96cc-195500cff2cc"
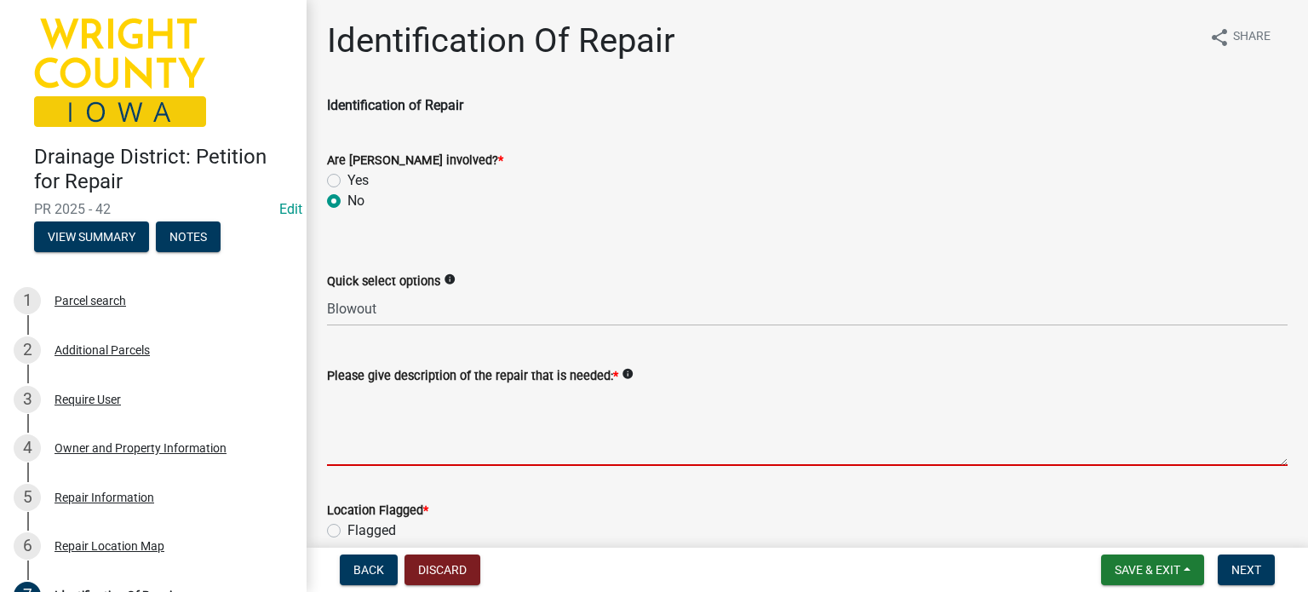
click at [381, 450] on textarea "Please give description of the repair that is needed: *" at bounding box center [807, 426] width 960 height 80
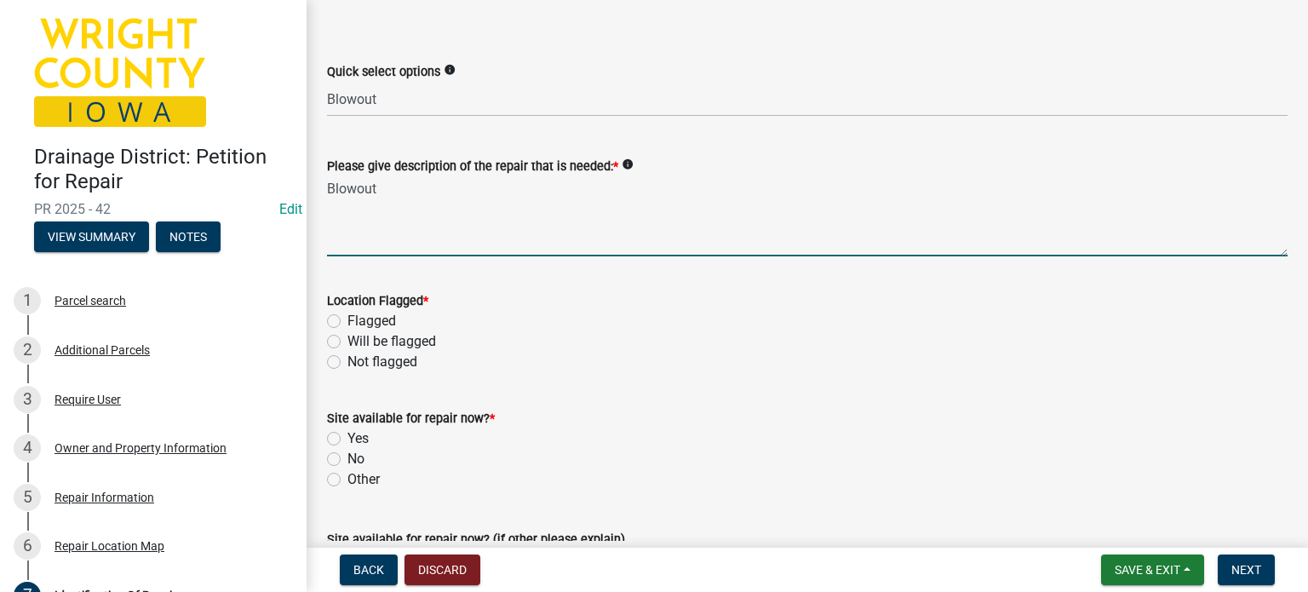
scroll to position [255, 0]
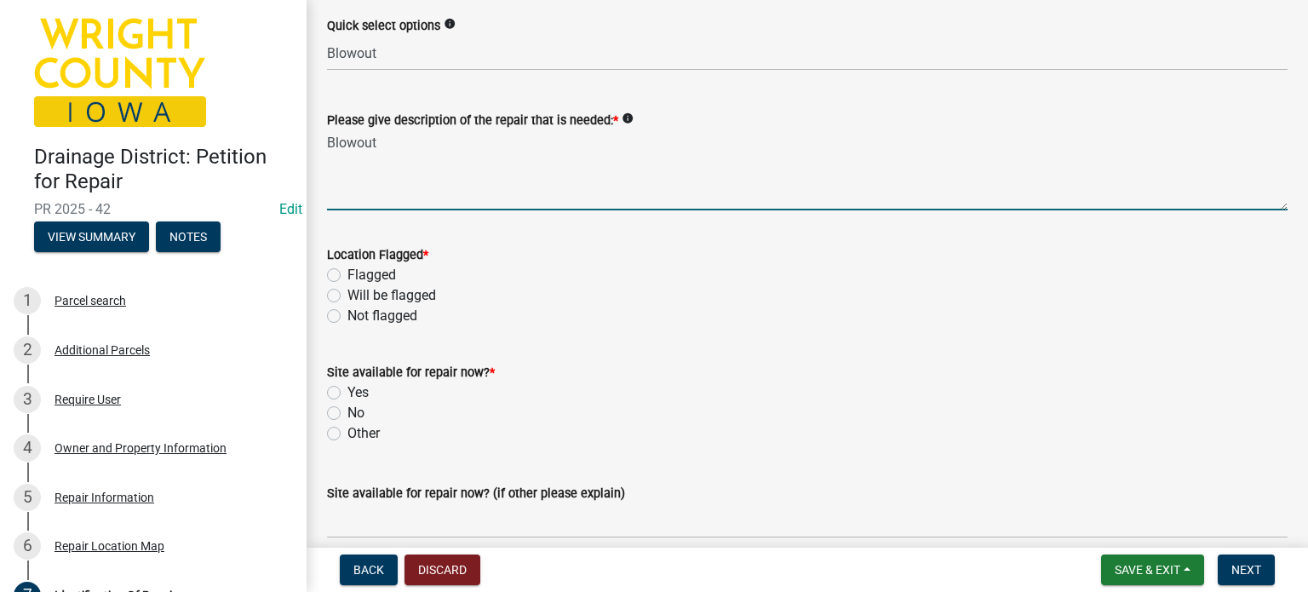
type textarea "Blowout"
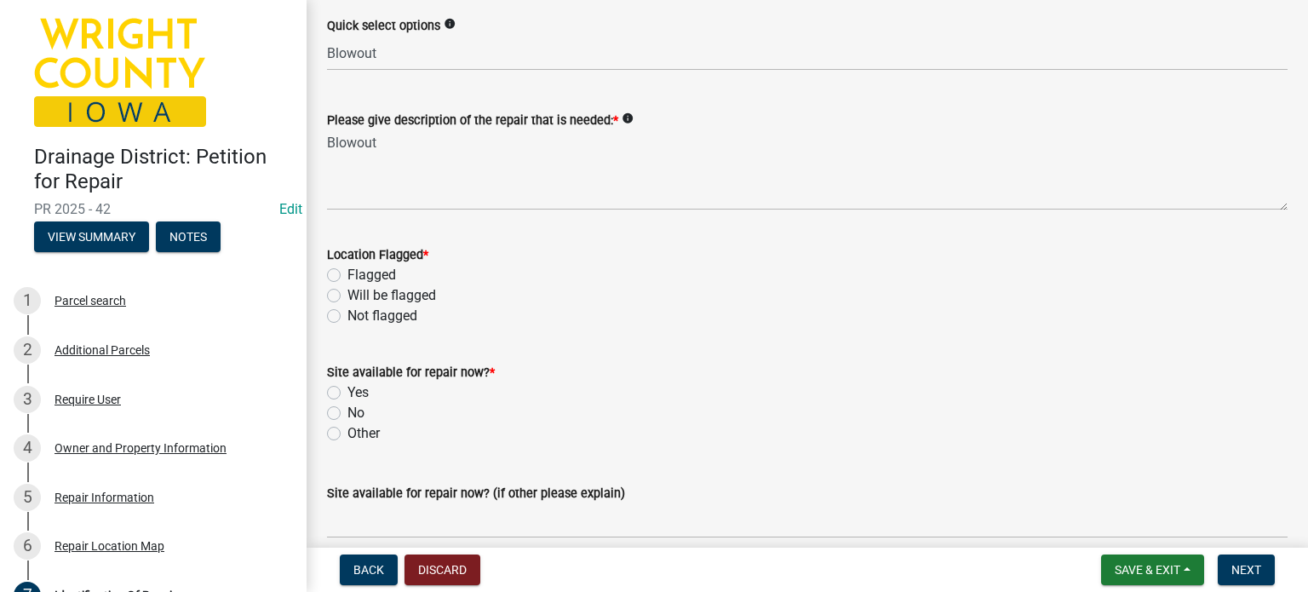
click at [347, 316] on label "Not flagged" at bounding box center [382, 316] width 70 height 20
click at [347, 316] on input "Not flagged" at bounding box center [352, 311] width 11 height 11
radio input "true"
click at [347, 391] on label "Yes" at bounding box center [357, 392] width 21 height 20
click at [347, 391] on input "Yes" at bounding box center [352, 387] width 11 height 11
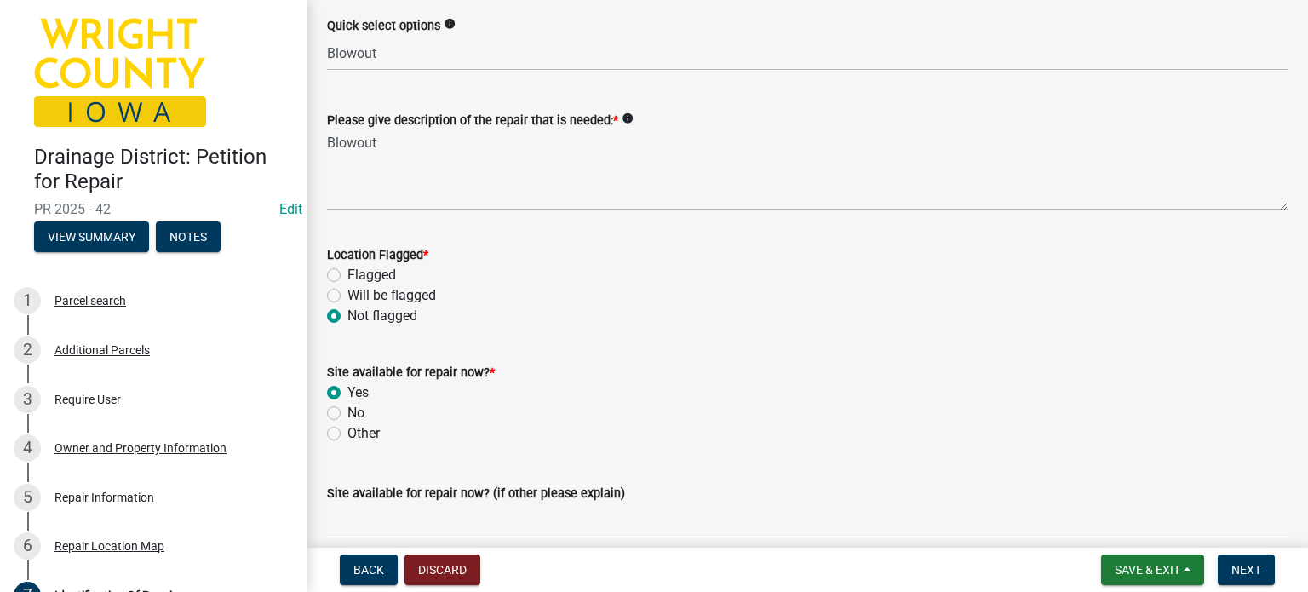
radio input "true"
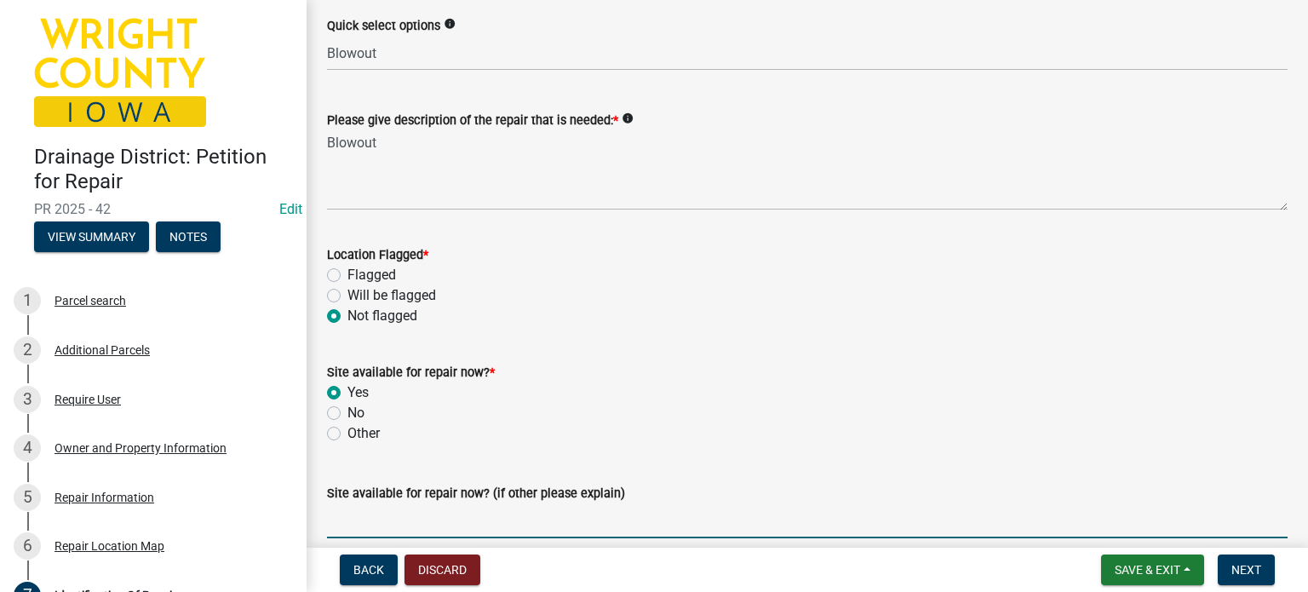
click at [382, 529] on input "Site available for repair now? (if other please explain)" at bounding box center [807, 520] width 960 height 35
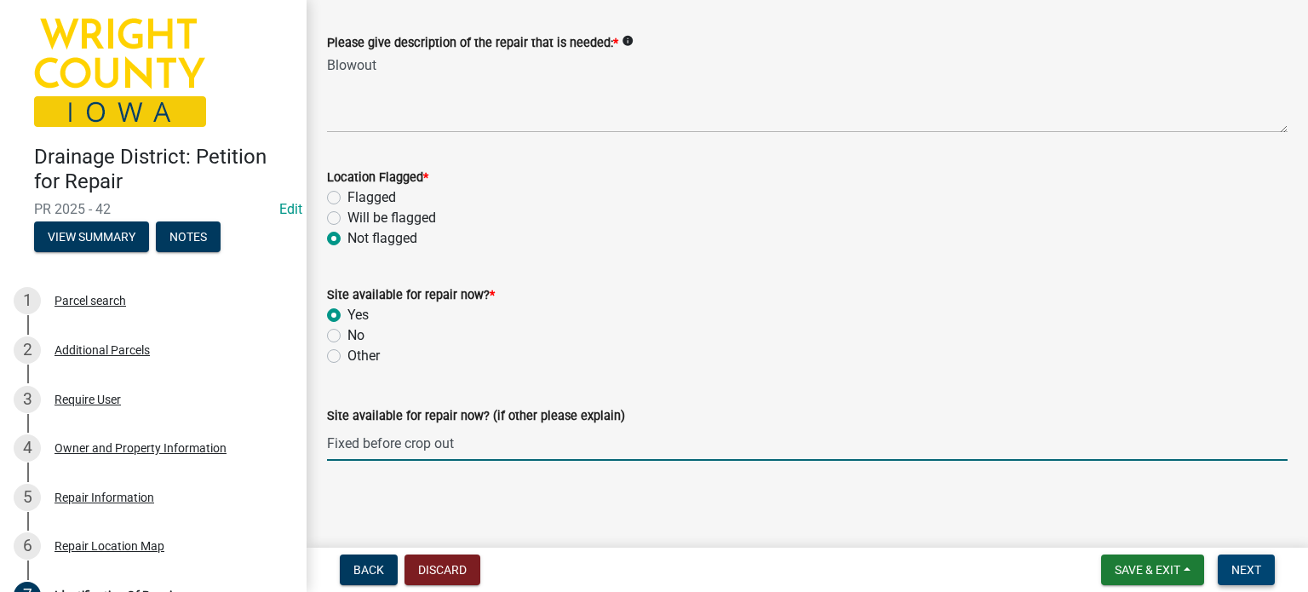
type input "Fixed before crop out"
click at [1256, 571] on span "Next" at bounding box center [1246, 570] width 30 height 14
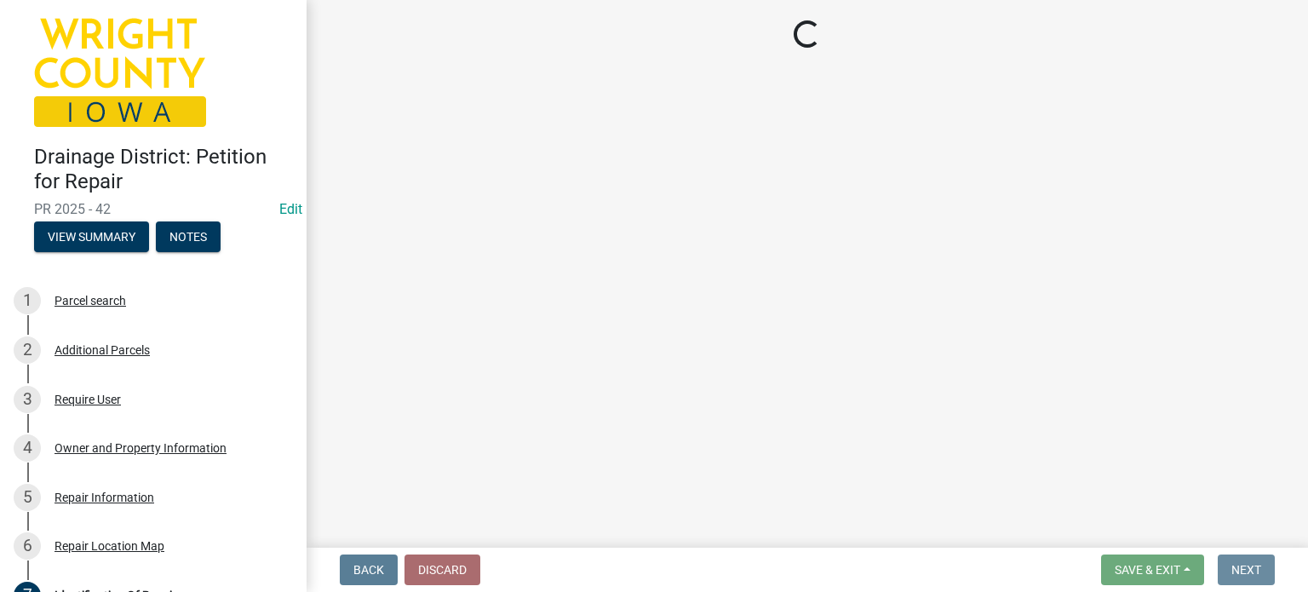
scroll to position [0, 0]
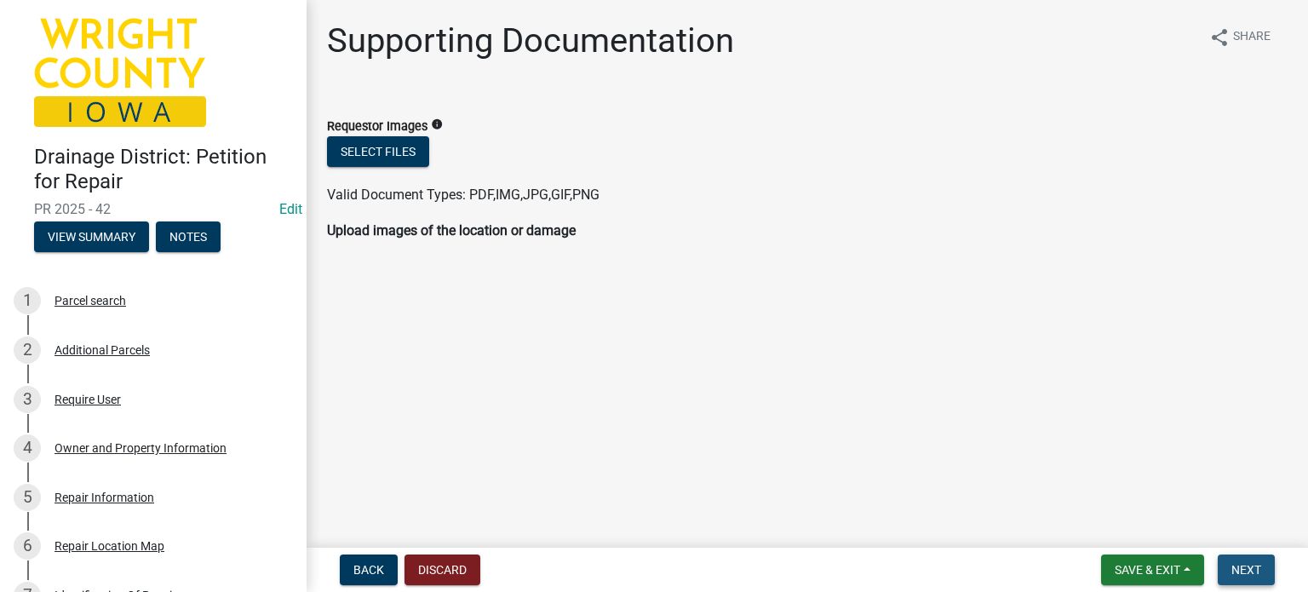
click at [1256, 569] on span "Next" at bounding box center [1246, 570] width 30 height 14
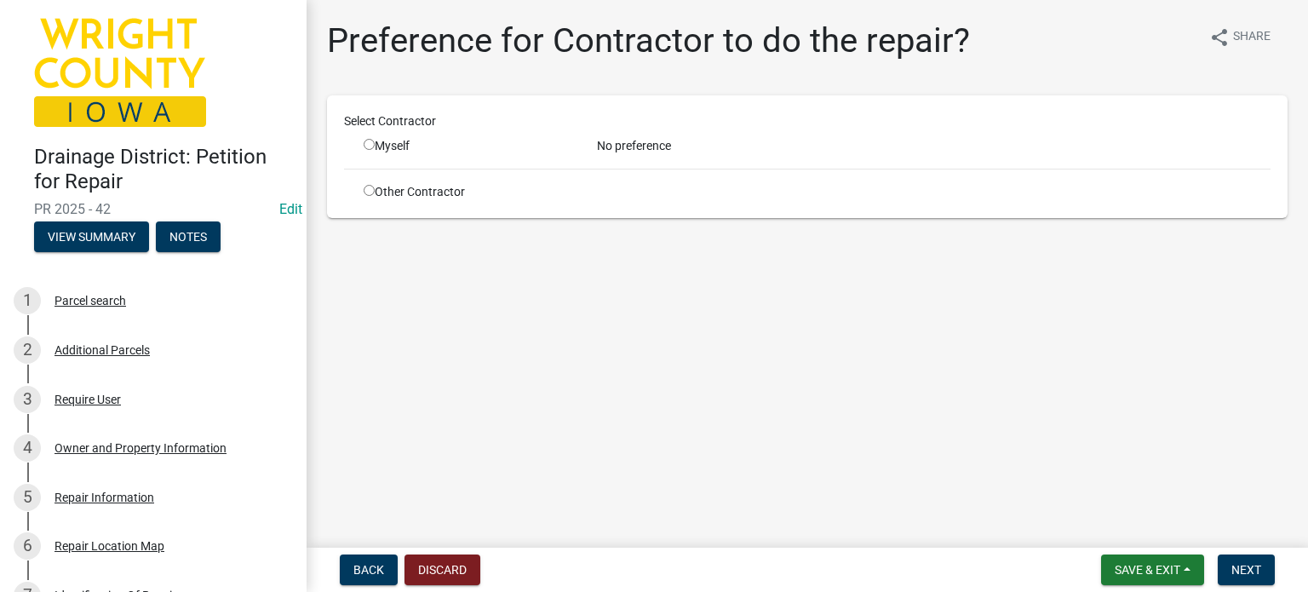
click at [369, 188] on input "radio" at bounding box center [369, 190] width 11 height 11
radio input "true"
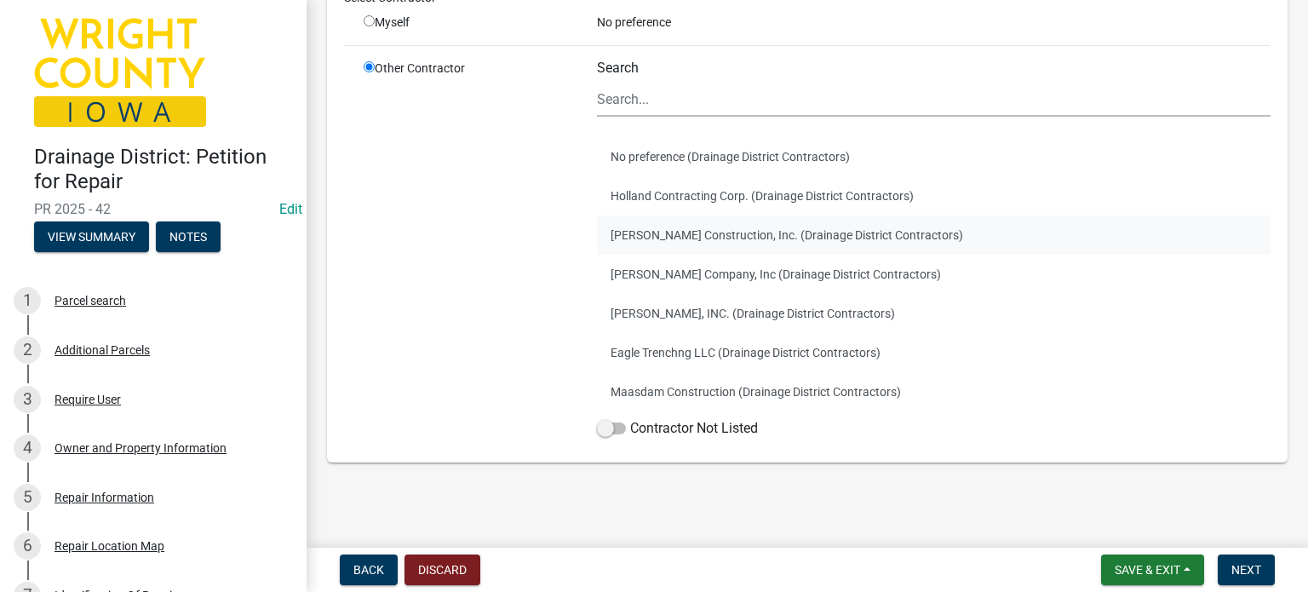
scroll to position [148, 0]
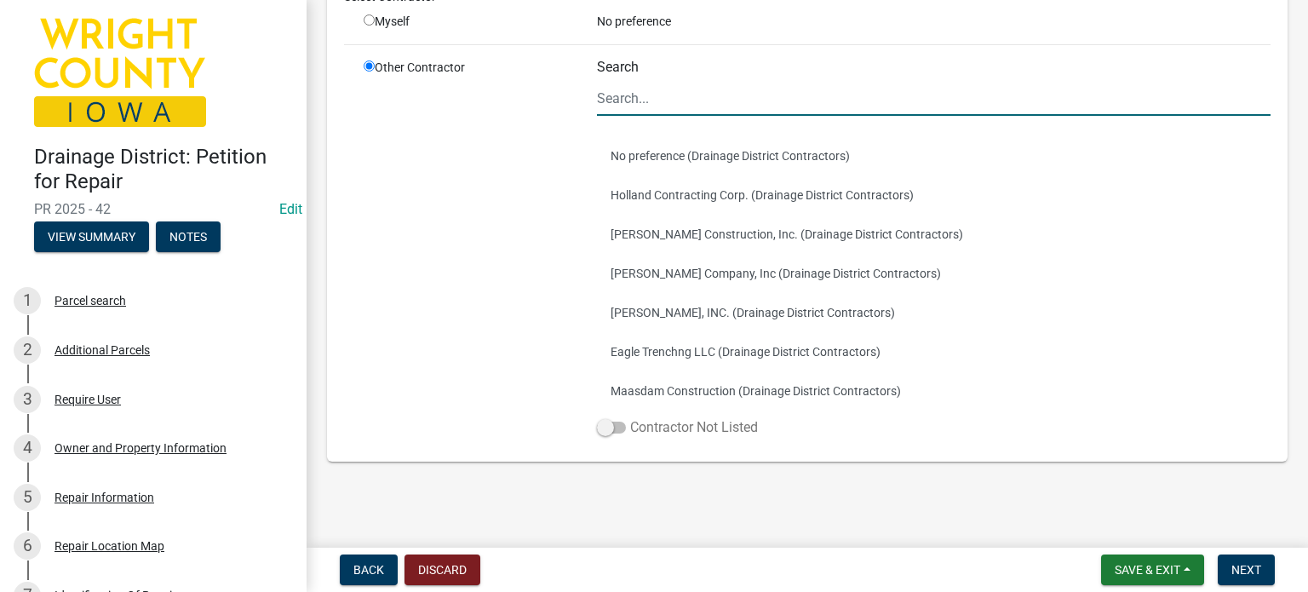
click at [691, 425] on label "Contractor Not Listed" at bounding box center [677, 427] width 161 height 20
click at [630, 417] on input "Contractor Not Listed" at bounding box center [630, 417] width 0 height 0
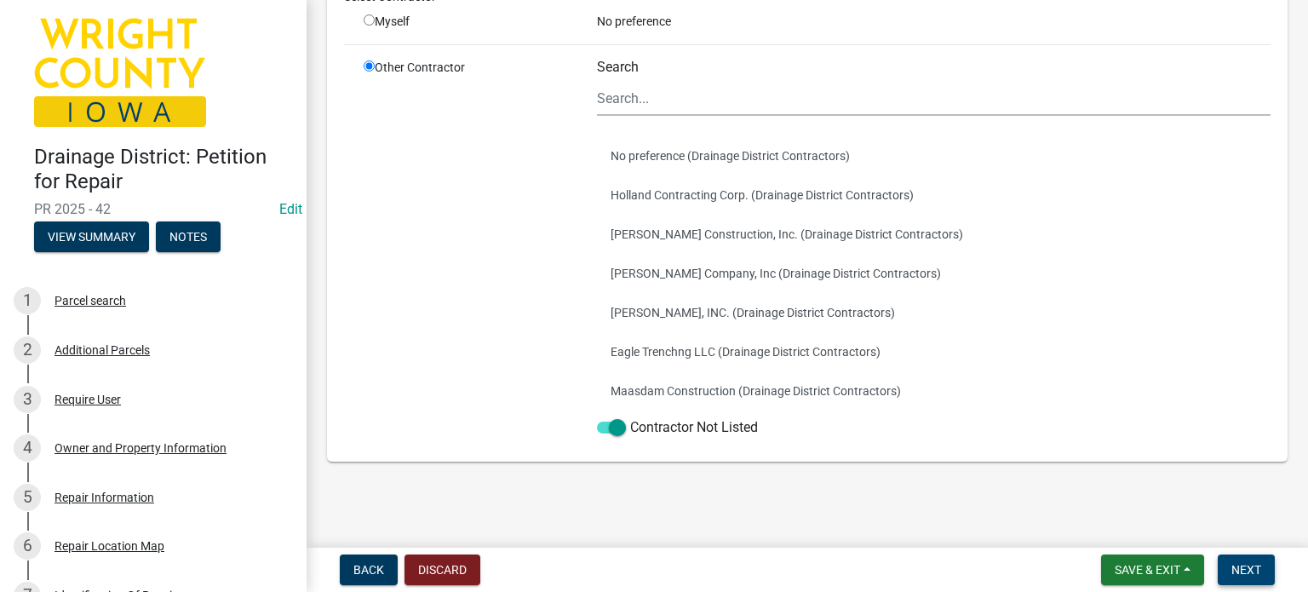
click at [1229, 567] on button "Next" at bounding box center [1245, 569] width 57 height 31
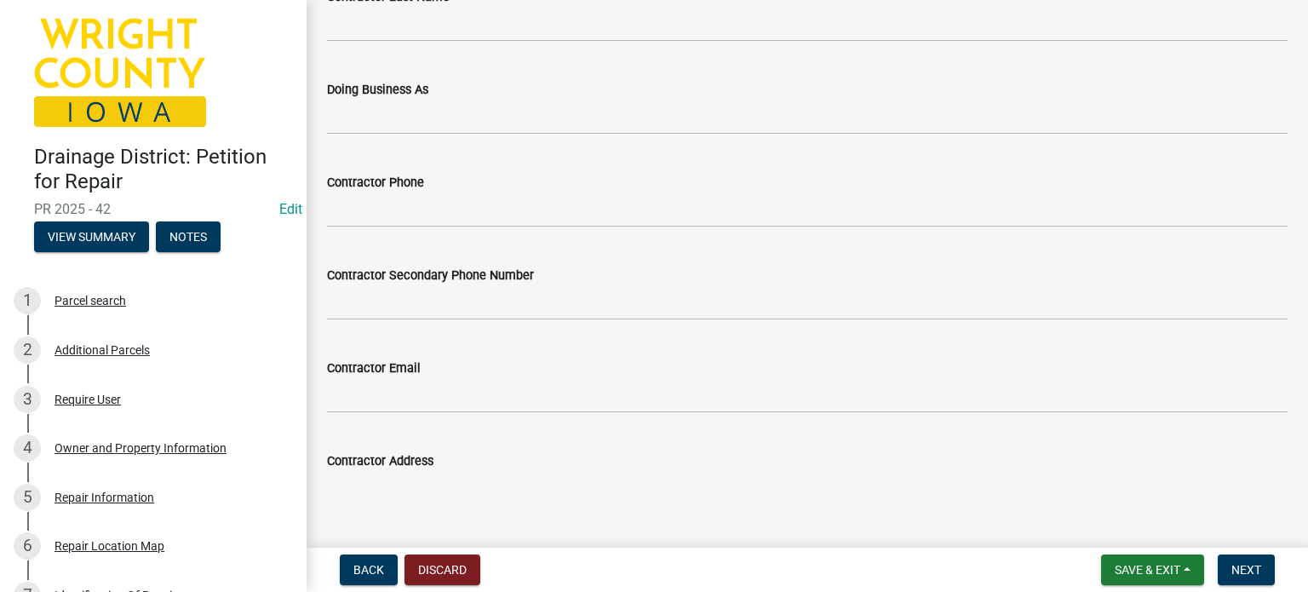
scroll to position [255, 0]
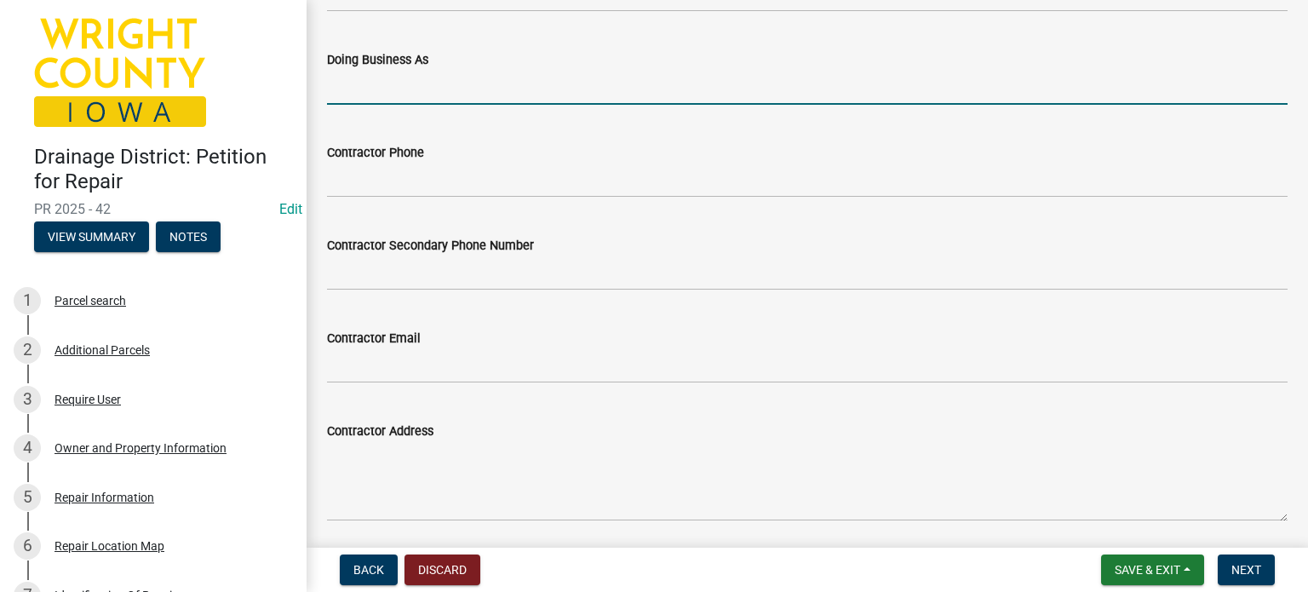
click at [402, 86] on input "Doing Business As" at bounding box center [807, 87] width 960 height 35
type input "[PERSON_NAME]"
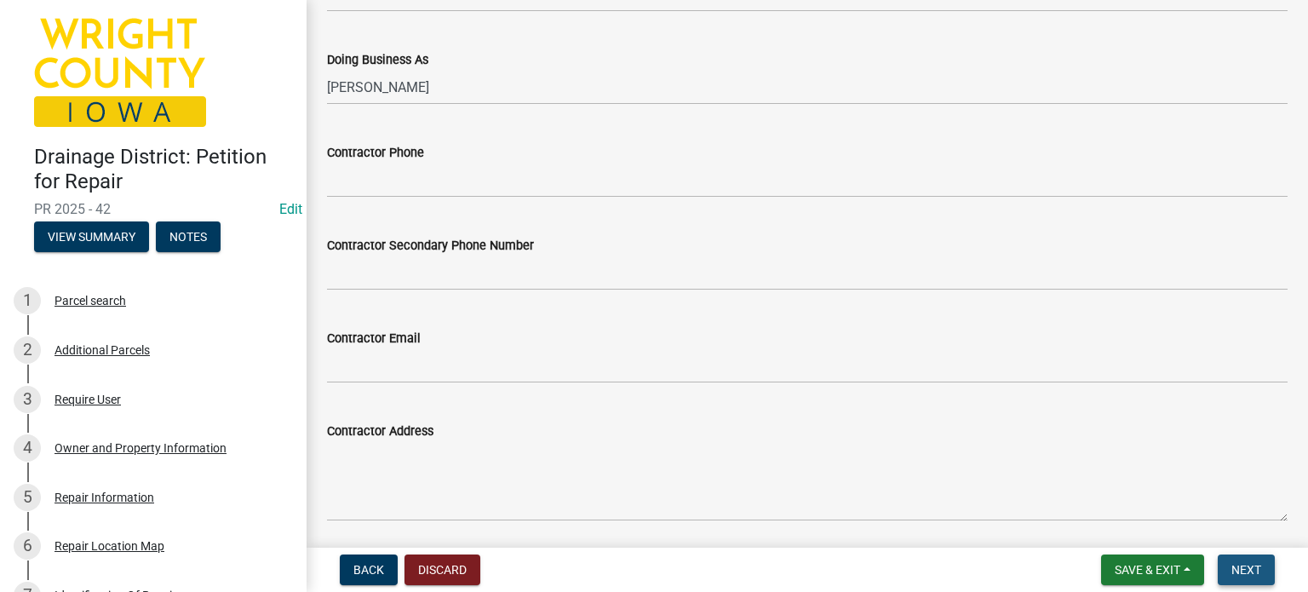
click at [1251, 564] on span "Next" at bounding box center [1246, 570] width 30 height 14
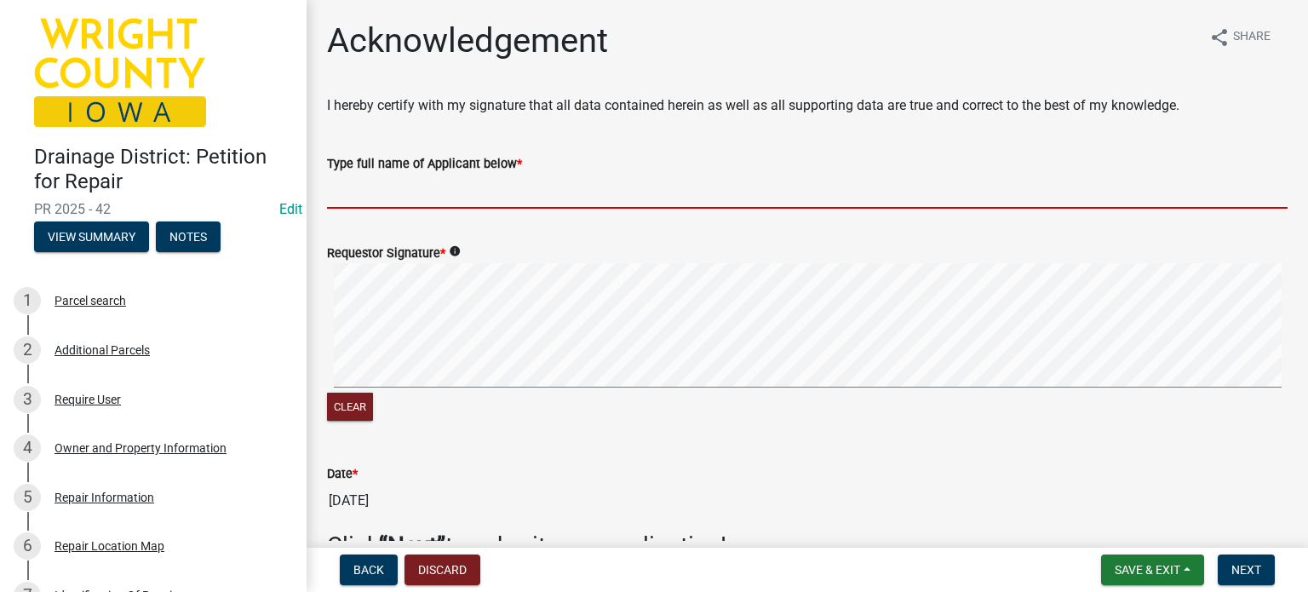
click at [334, 196] on input "Type full name of Applicant below *" at bounding box center [807, 191] width 960 height 35
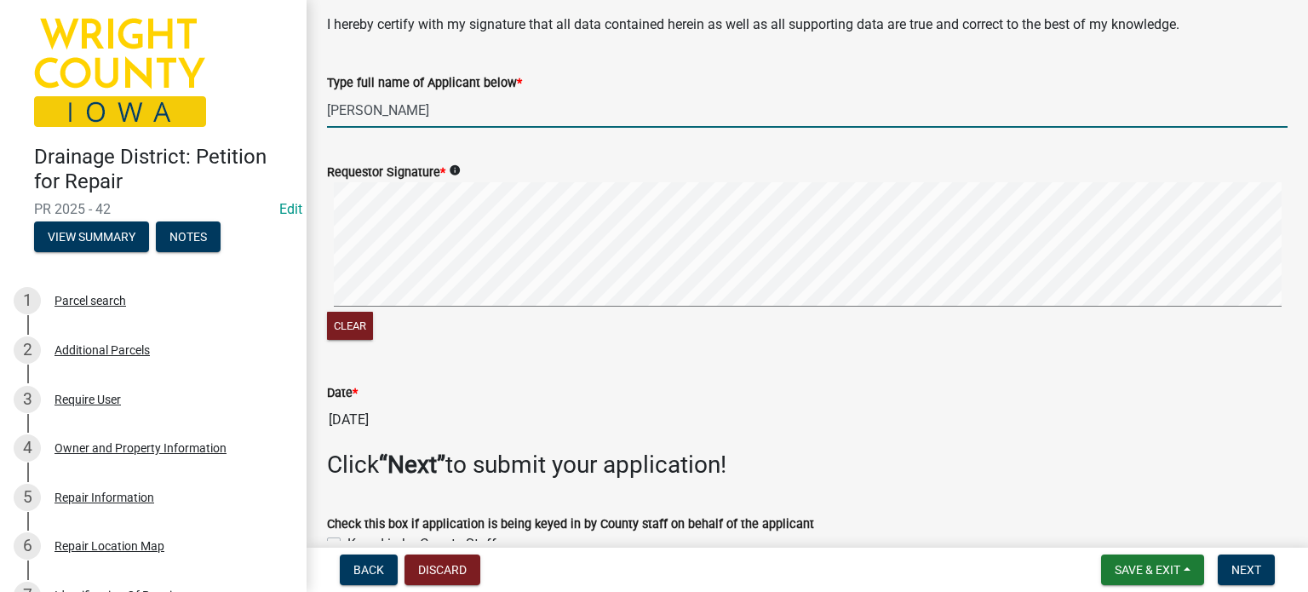
scroll to position [175, 0]
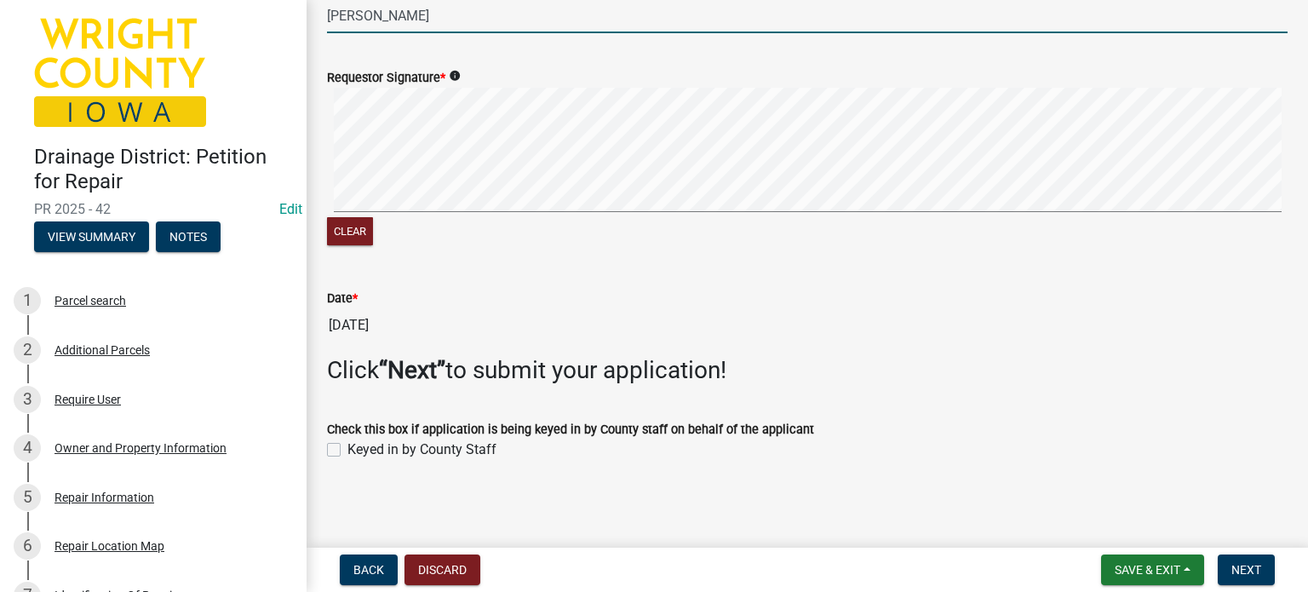
type input "[PERSON_NAME]"
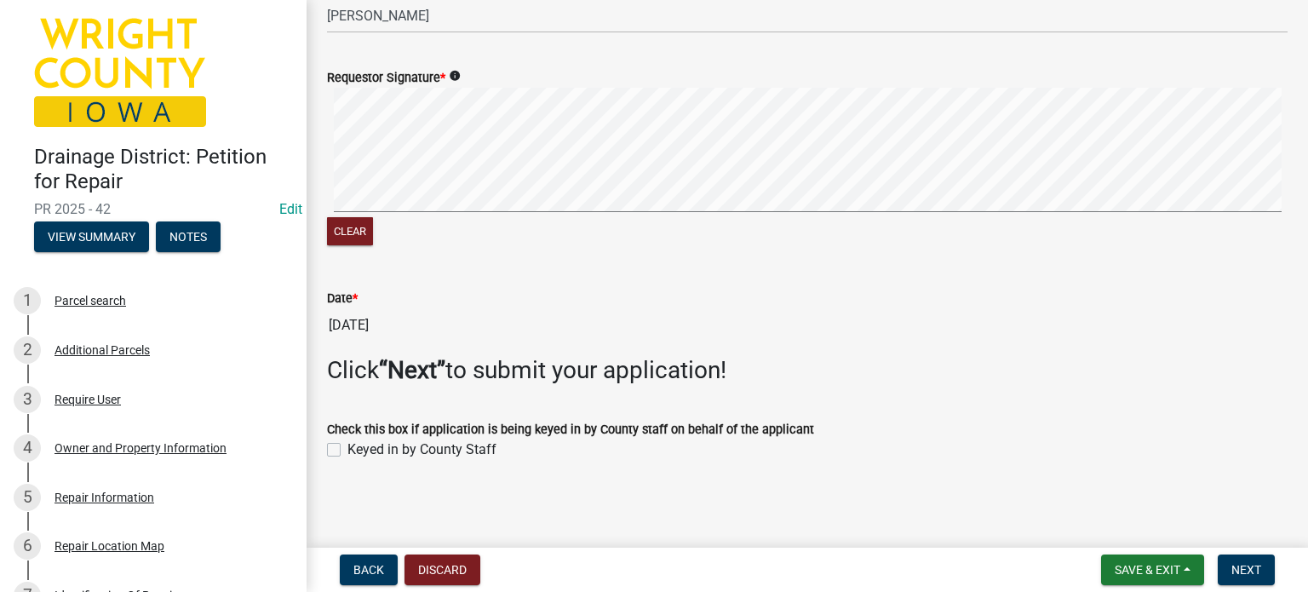
click at [347, 450] on label "Keyed in by County Staff" at bounding box center [421, 449] width 149 height 20
click at [347, 450] on input "Keyed in by County Staff" at bounding box center [352, 444] width 11 height 11
checkbox input "true"
click at [1234, 569] on span "Next" at bounding box center [1246, 570] width 30 height 14
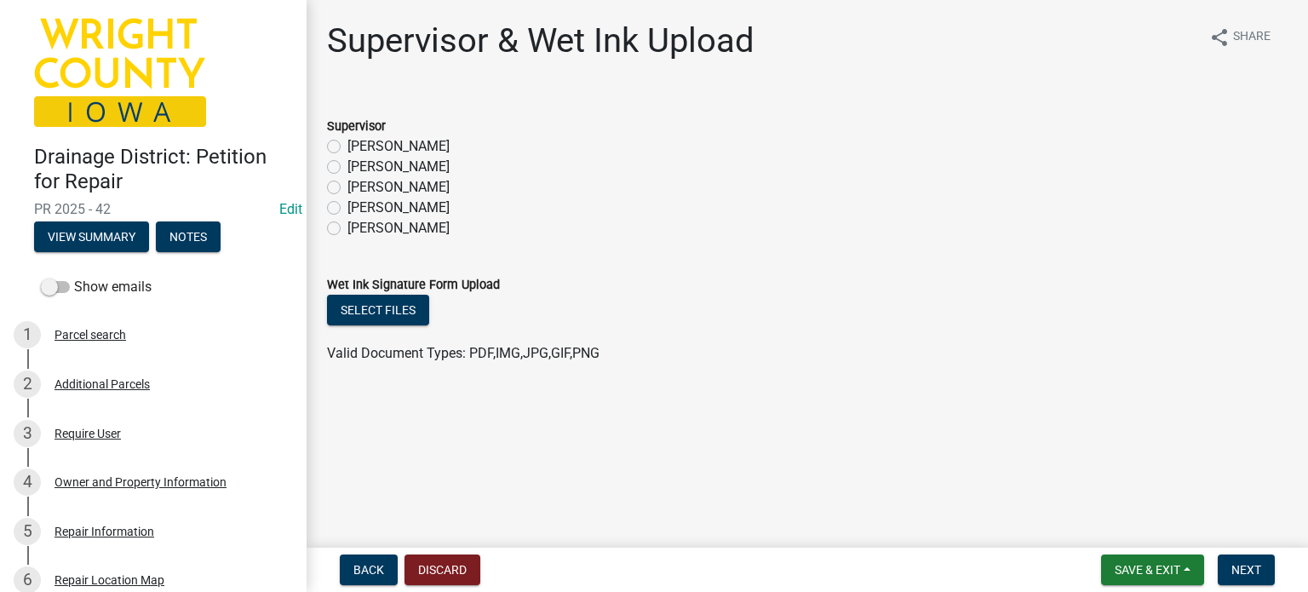
click at [347, 164] on label "[PERSON_NAME]" at bounding box center [398, 167] width 102 height 20
click at [347, 164] on input "[PERSON_NAME]" at bounding box center [352, 162] width 11 height 11
radio input "true"
click at [394, 309] on button "Select files" at bounding box center [378, 310] width 102 height 31
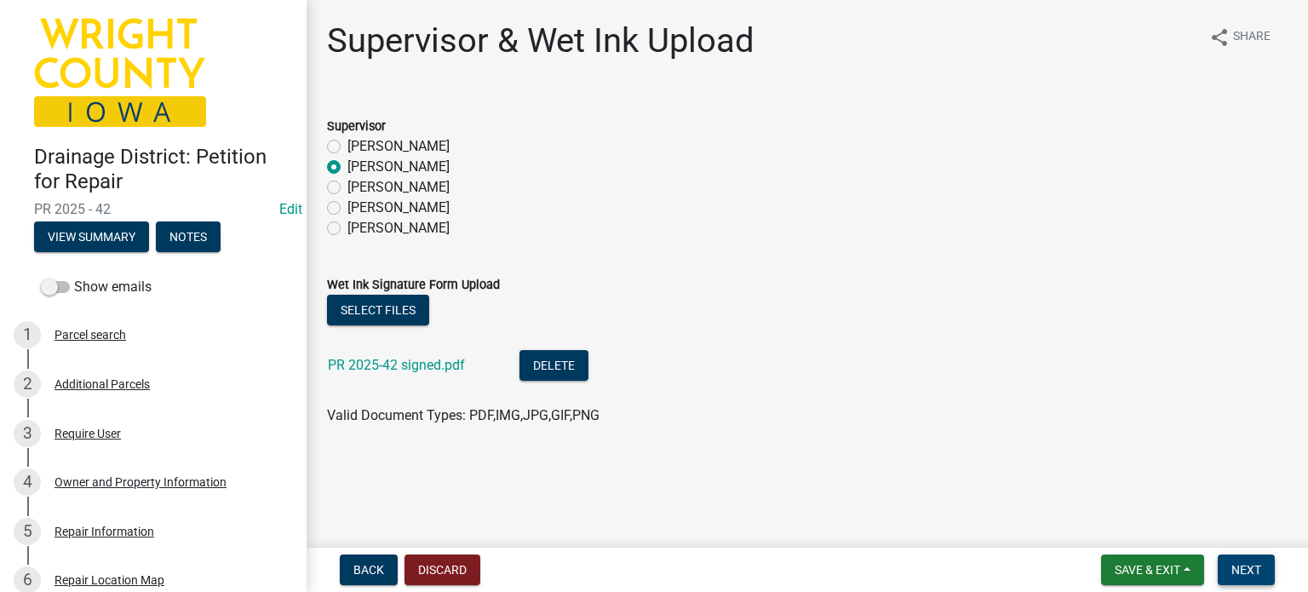
click at [1257, 573] on span "Next" at bounding box center [1246, 570] width 30 height 14
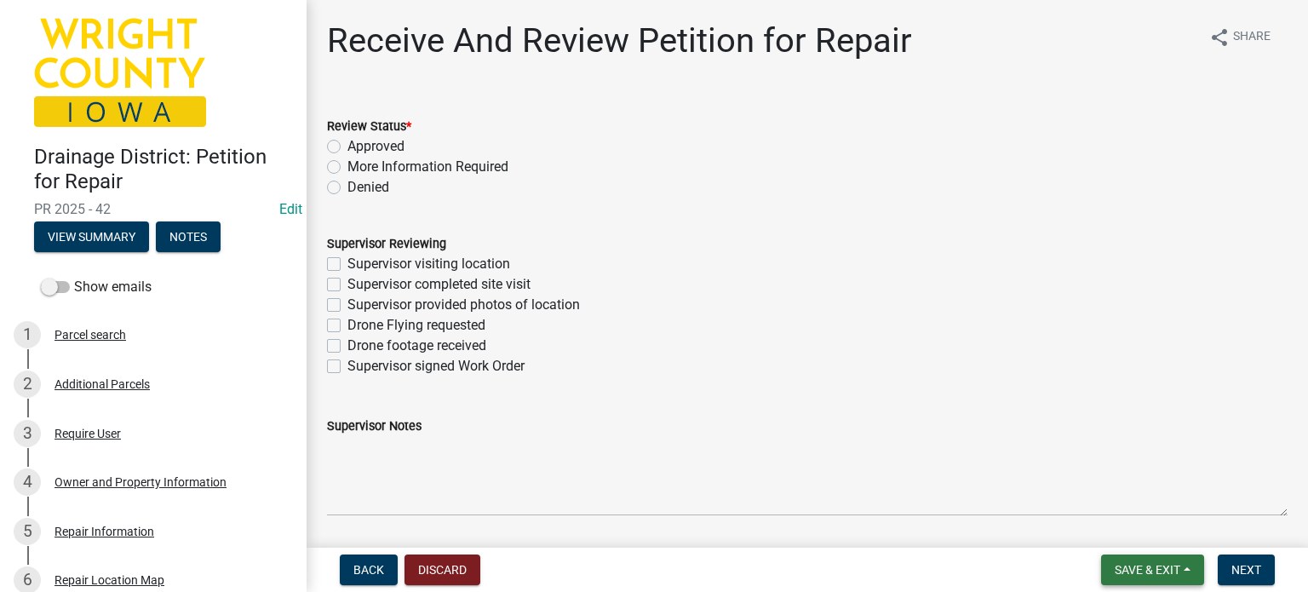
click at [1164, 573] on span "Save & Exit" at bounding box center [1147, 570] width 66 height 14
click at [1121, 483] on button "Save" at bounding box center [1136, 484] width 136 height 41
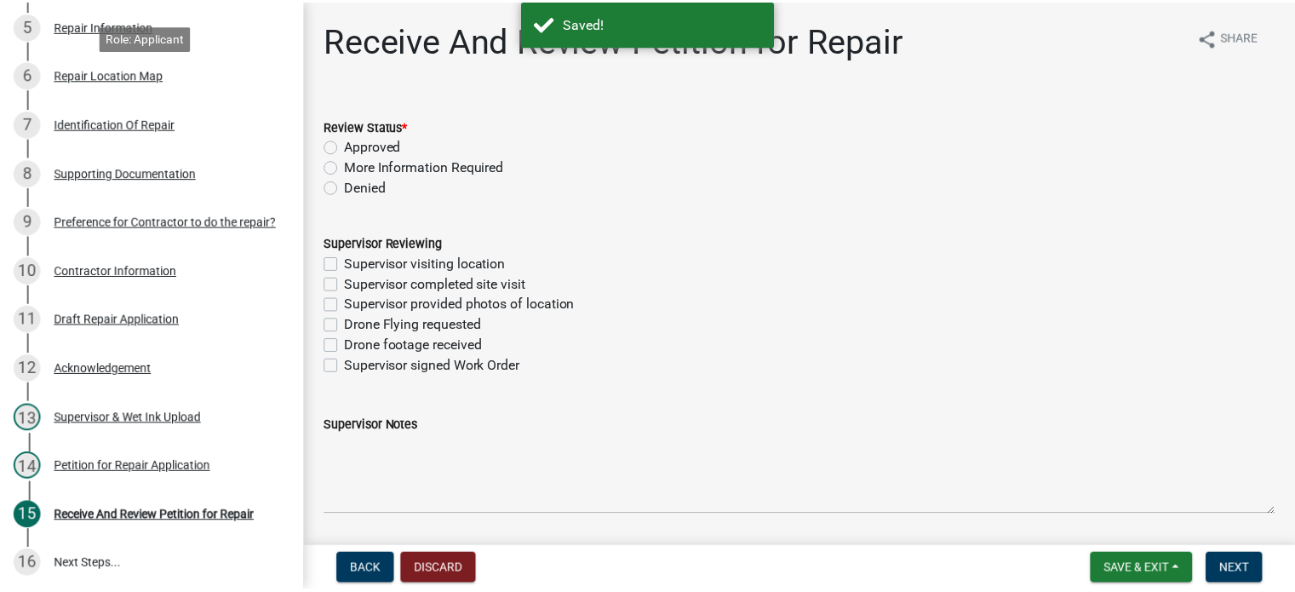
scroll to position [510, 0]
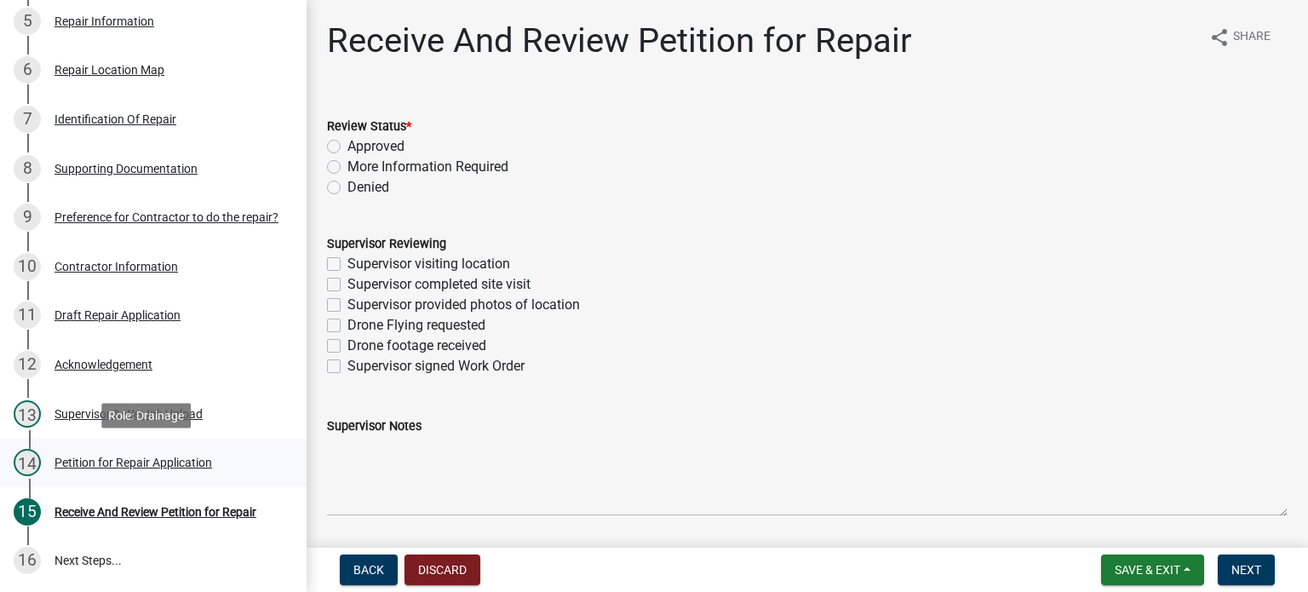
click at [139, 457] on div "Petition for Repair Application" at bounding box center [133, 462] width 158 height 12
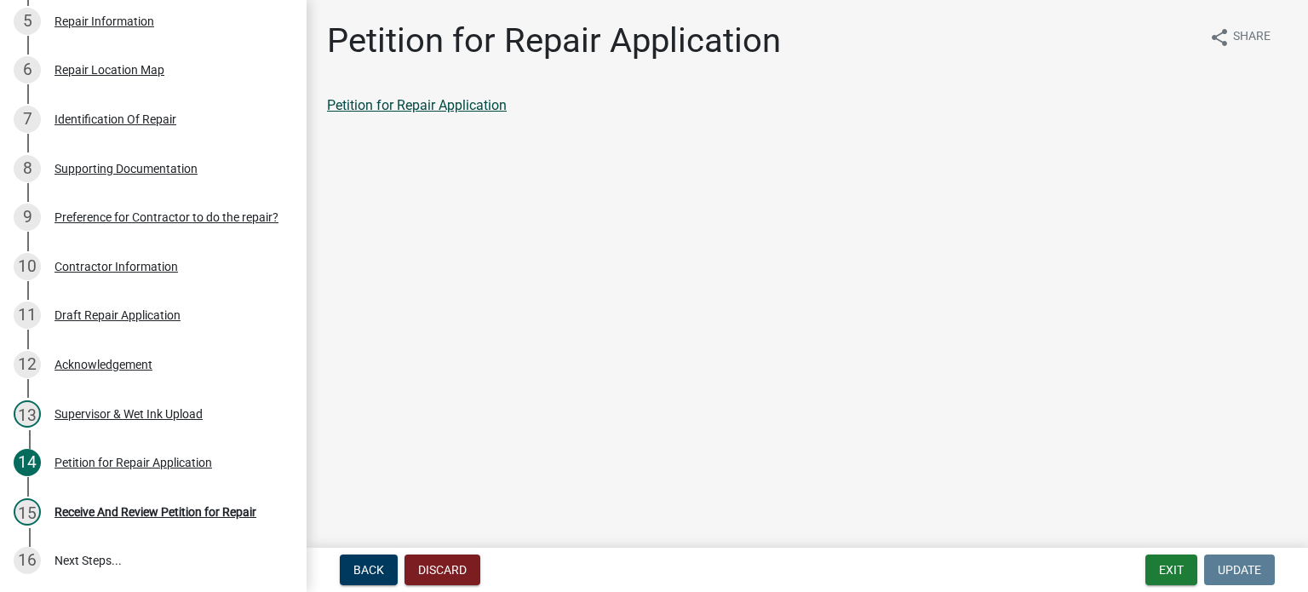
click at [436, 107] on link "Petition for Repair Application" at bounding box center [417, 105] width 180 height 16
click at [1180, 565] on button "Exit" at bounding box center [1171, 569] width 52 height 31
